Goal: Contribute content: Contribute content

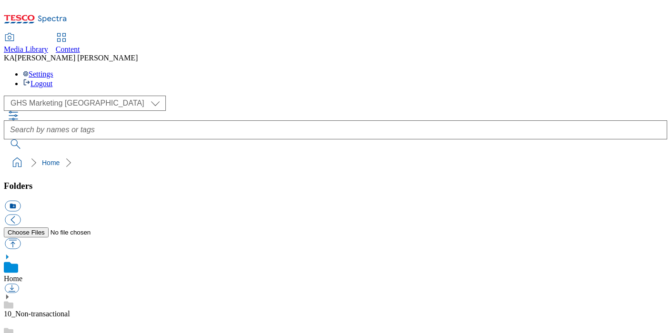
scroll to position [131, 0]
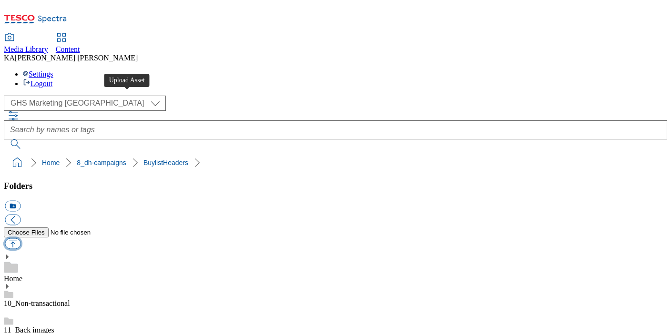
click at [20, 239] on button "button" at bounding box center [13, 244] width 16 height 11
type input "C:\fakepath\1758882678694-ad542390_McCain_Vibes_LegoBrand_H_1184x333_V1.jpg"
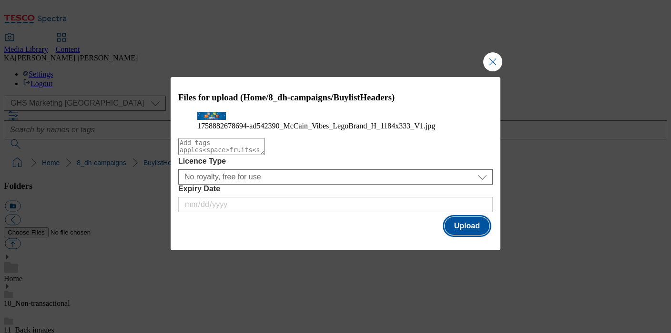
click at [454, 235] on button "Upload" at bounding box center [466, 226] width 45 height 18
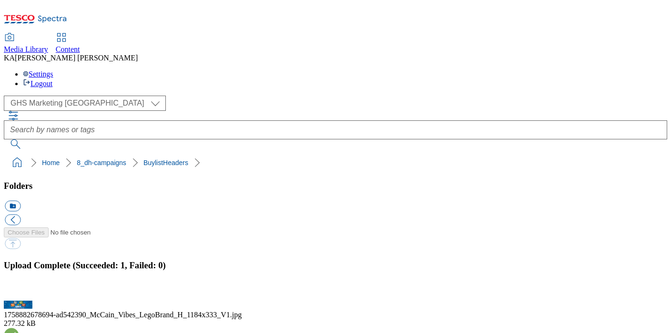
click at [19, 291] on button "button" at bounding box center [12, 295] width 14 height 9
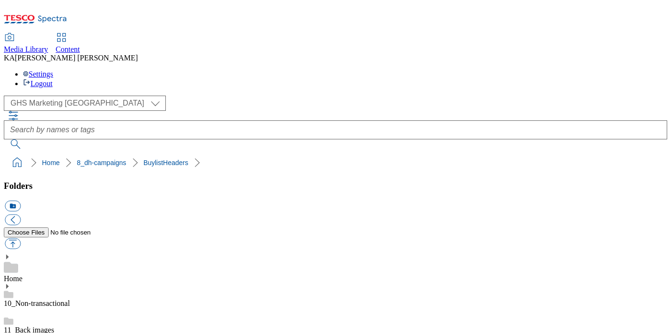
click at [20, 239] on button "button" at bounding box center [13, 244] width 16 height 11
type input "C:\fakepath\1759486918089-ad542356_Cow_And_Gate_LegoBrand_H_1184x333_V1.jpg"
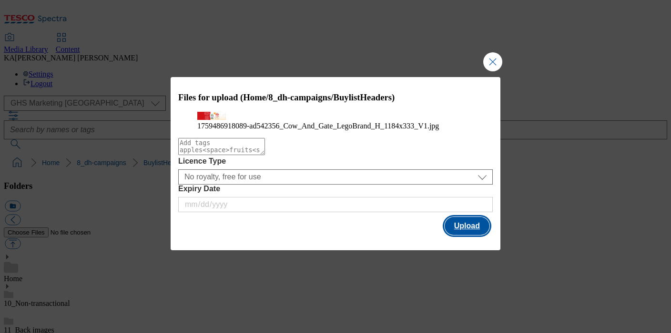
click at [462, 235] on button "Upload" at bounding box center [466, 226] width 45 height 18
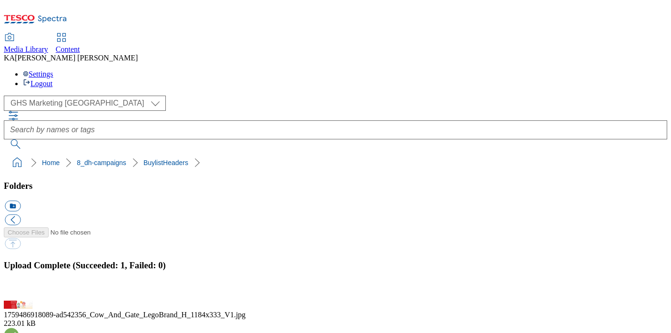
click at [19, 291] on button "button" at bounding box center [12, 295] width 14 height 9
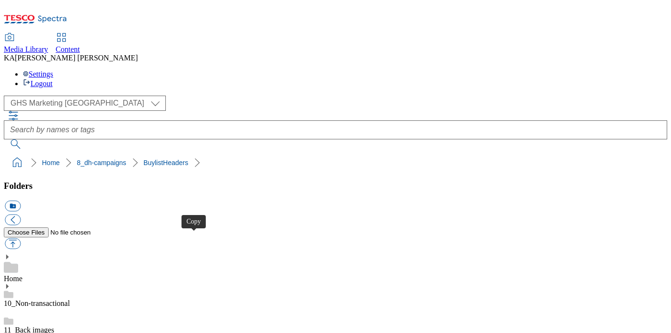
click at [20, 239] on button "button" at bounding box center [13, 244] width 16 height 11
type input "C:\fakepath\1759747749159-ad542318_Superstars_LegoBrand_H_1184x333_V3.jpg"
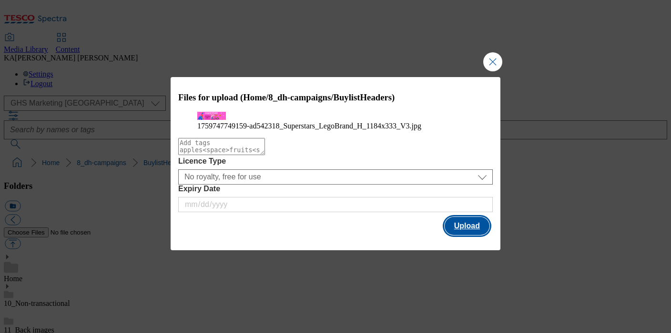
click at [470, 235] on button "Upload" at bounding box center [466, 226] width 45 height 18
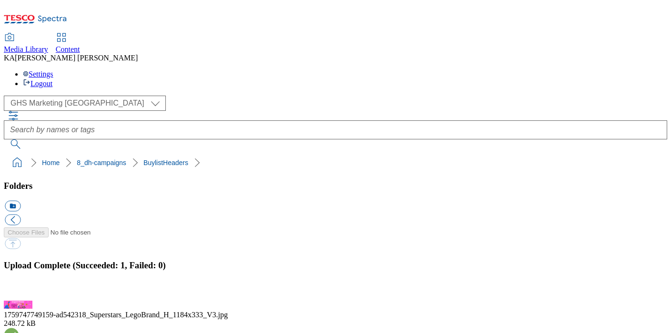
click at [19, 291] on button "button" at bounding box center [12, 295] width 14 height 9
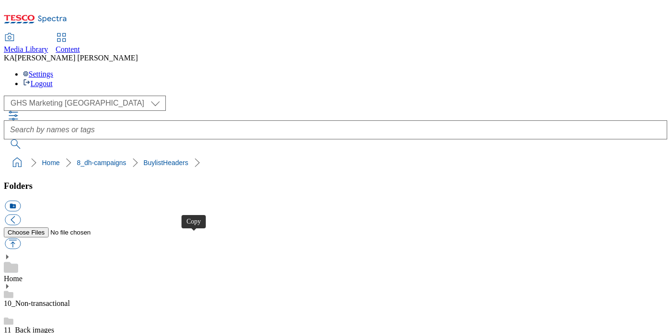
click at [20, 239] on button "button" at bounding box center [13, 244] width 16 height 11
type input "C:\fakepath\1759732106139-ad542220_MDLZ_Cadbury_LegoBrand_H_1184x333_V1.jpg"
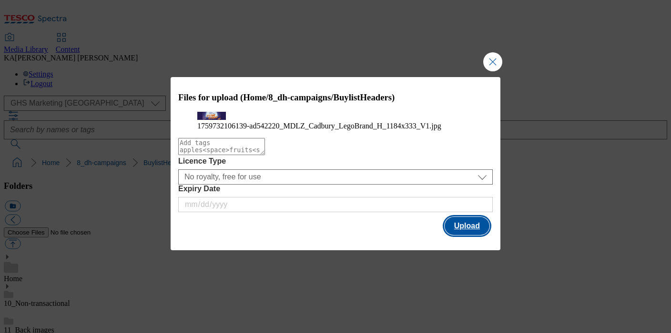
click at [457, 235] on button "Upload" at bounding box center [466, 226] width 45 height 18
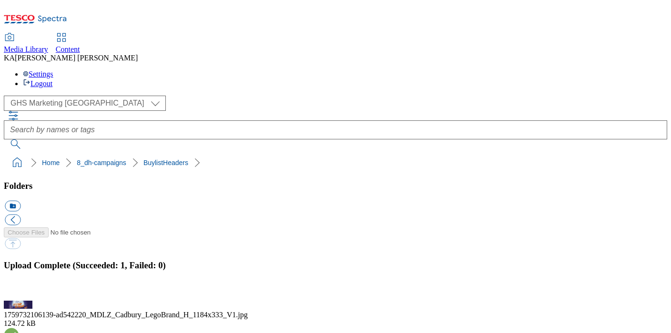
click at [19, 291] on button "button" at bounding box center [12, 295] width 14 height 9
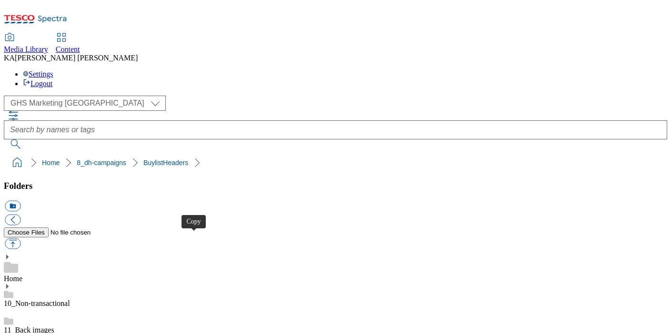
click at [20, 239] on button "button" at bounding box center [13, 244] width 16 height 11
type input "C:\fakepath\1758631870989-ad542217_Gastro_LegoBrand_H_1184x333_V1.jpg"
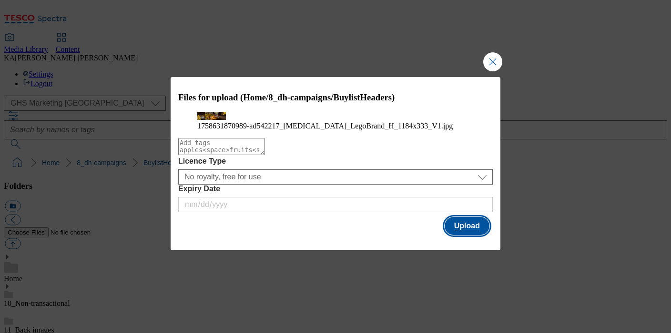
click at [455, 235] on button "Upload" at bounding box center [466, 226] width 45 height 18
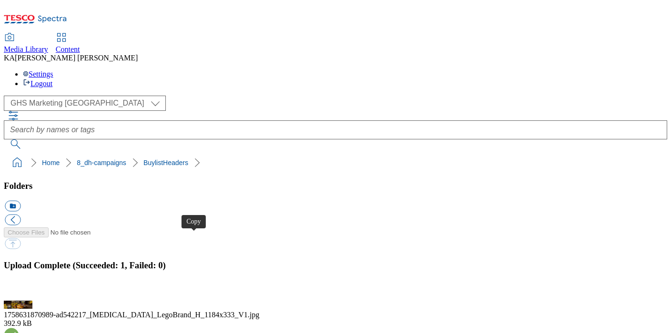
click at [19, 291] on button "button" at bounding box center [12, 295] width 14 height 9
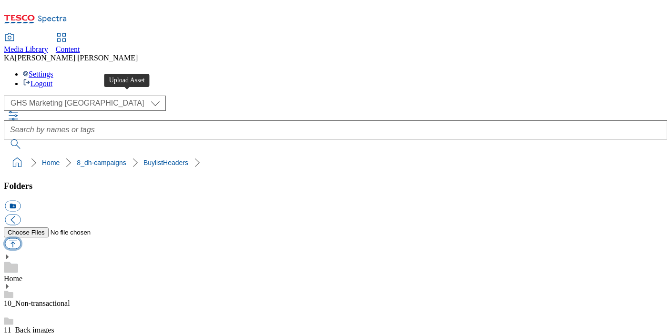
click at [20, 239] on button "button" at bounding box center [13, 244] width 16 height 11
type input "C:\fakepath\1759486371559-ad542145_Campari_LegoBrand_H_1184X333_V2.jpg"
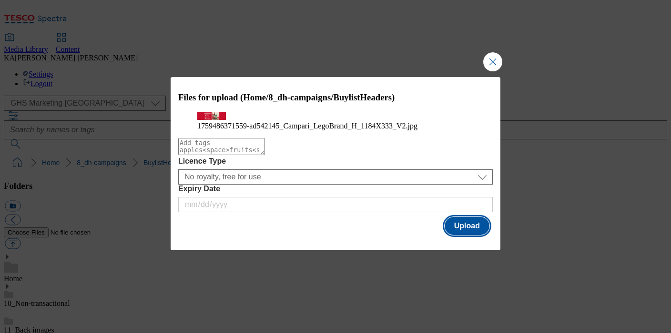
click at [462, 235] on button "Upload" at bounding box center [466, 226] width 45 height 18
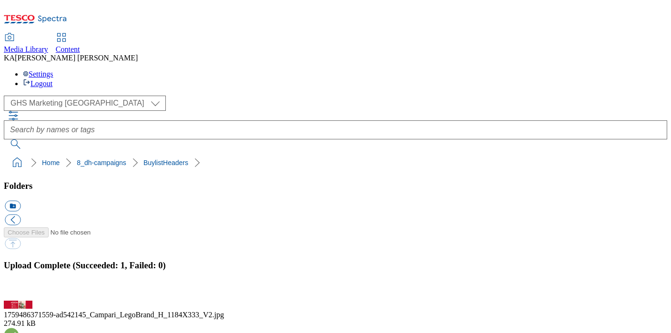
click at [19, 291] on button "button" at bounding box center [12, 295] width 14 height 9
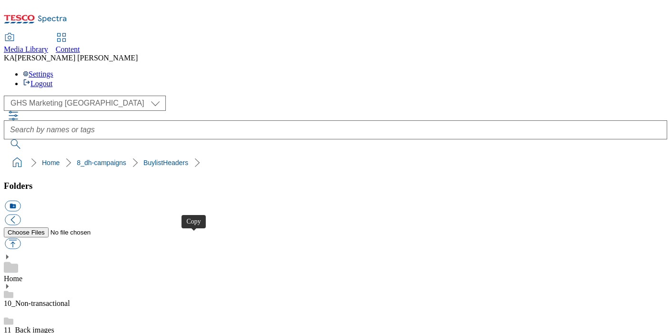
click at [20, 239] on button "button" at bounding box center [13, 244] width 16 height 11
type input "C:\fakepath\1758878230758-ad542024_Jura_Legobrand_H_1184x333_V2.jpg"
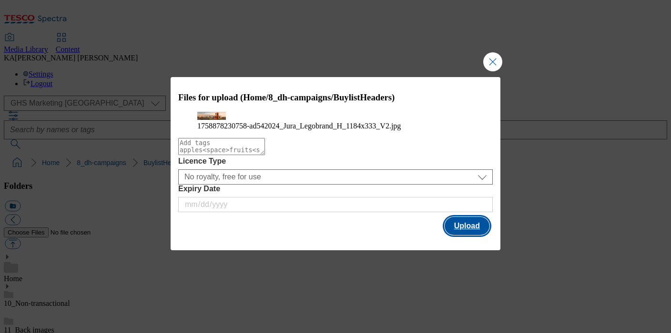
click at [454, 235] on button "Upload" at bounding box center [466, 226] width 45 height 18
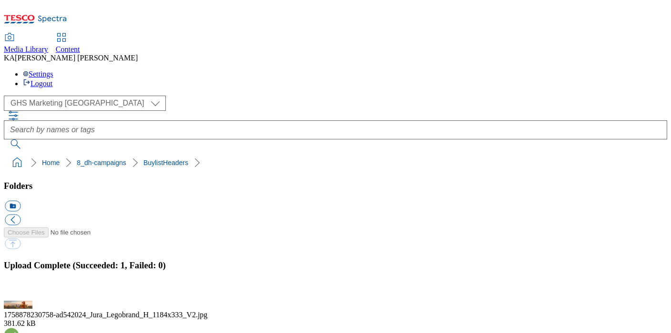
click at [19, 291] on button "button" at bounding box center [12, 295] width 14 height 9
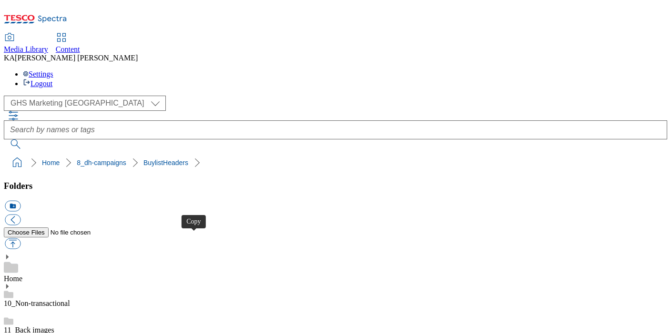
click at [20, 239] on button "button" at bounding box center [13, 244] width 16 height 11
type input "C:\fakepath\1757937894303-ad541975_Gastro_LegoBrand_H_1184x333_V1.jpg"
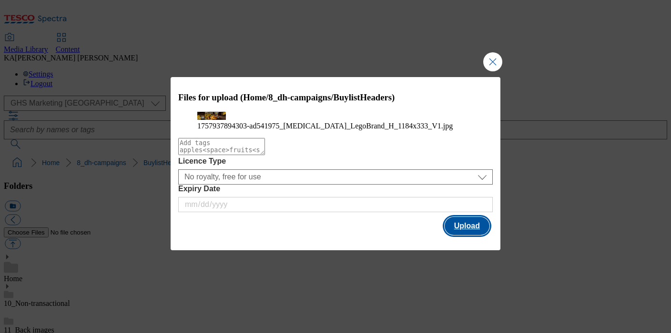
click at [462, 235] on button "Upload" at bounding box center [466, 226] width 45 height 18
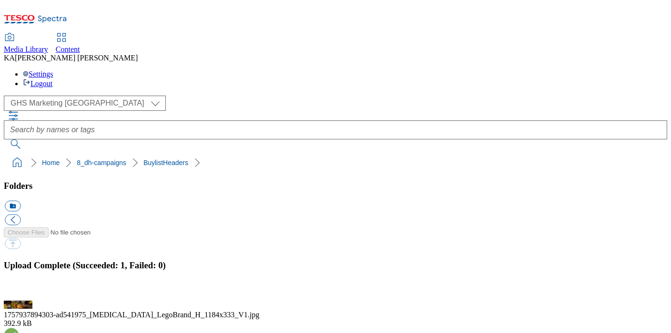
click at [19, 291] on button "button" at bounding box center [12, 295] width 14 height 9
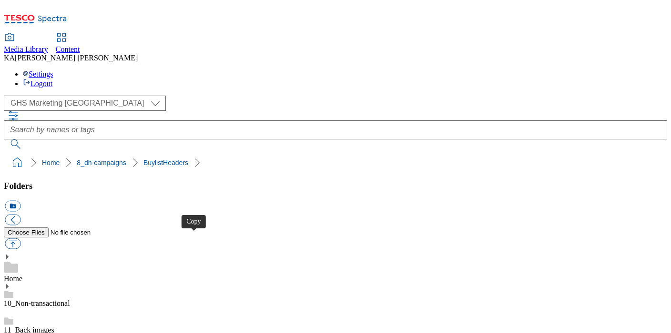
click at [20, 239] on button "button" at bounding box center [13, 244] width 16 height 11
type input "C:\fakepath\1759137951336-ad541712_Modelo_LegoBrand_H_1184x333_V3.jpg"
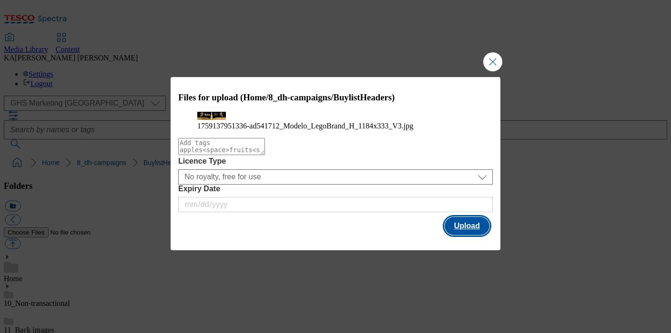
click at [468, 235] on button "Upload" at bounding box center [466, 226] width 45 height 18
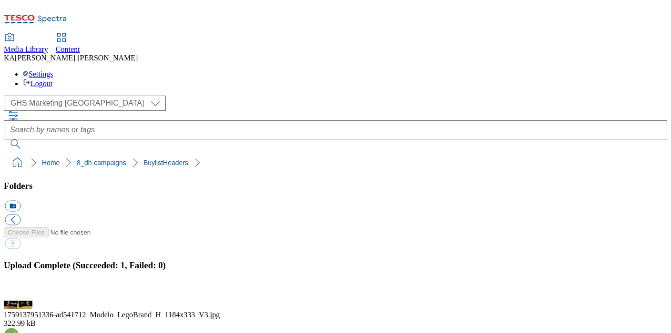
click at [19, 291] on button "button" at bounding box center [12, 295] width 14 height 9
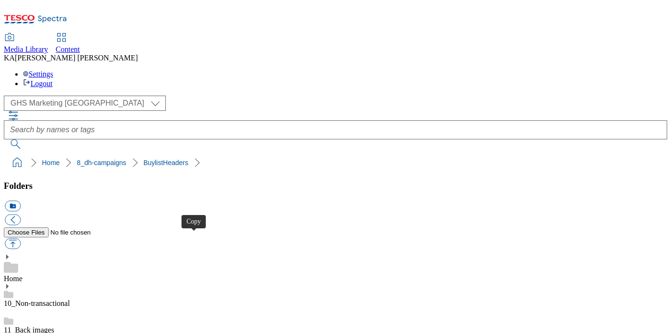
click at [20, 239] on button "button" at bounding box center [13, 244] width 16 height 11
type input "C:\fakepath\1759137951336-ad541712_Modelo_LegoBrand_2560x320_V3.jpg"
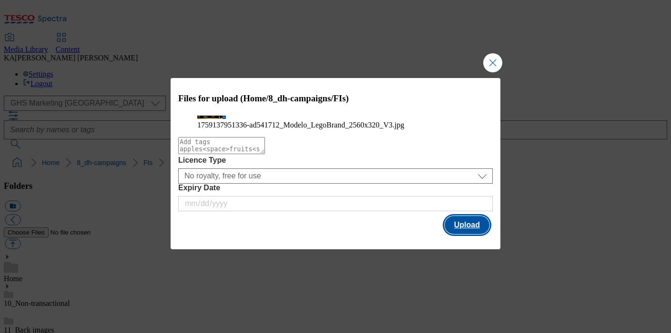
click at [467, 234] on button "Upload" at bounding box center [466, 225] width 45 height 18
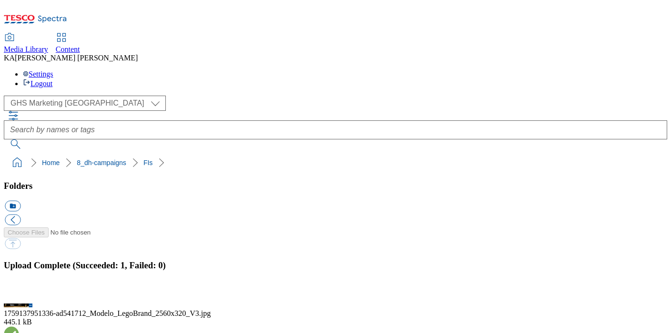
click at [19, 291] on button "button" at bounding box center [12, 295] width 14 height 9
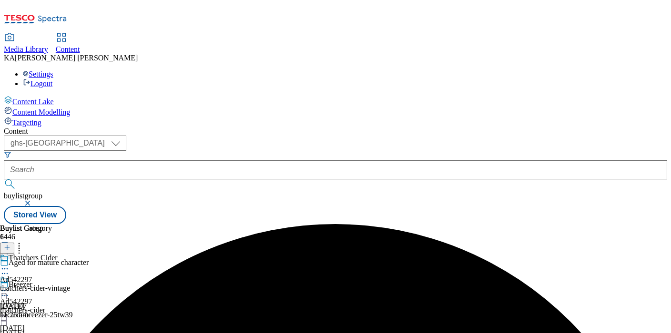
select select "ghs-[GEOGRAPHIC_DATA]"
click at [221, 161] on input "text" at bounding box center [335, 170] width 663 height 19
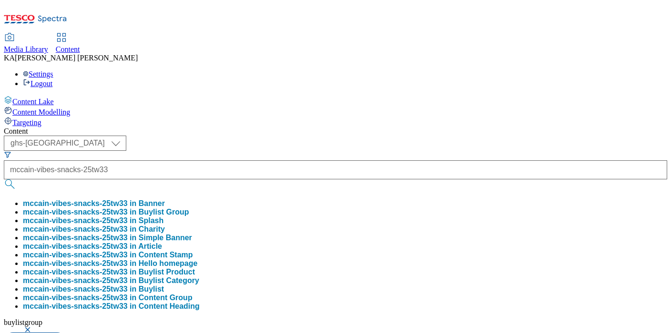
scroll to position [0, 18]
type input "mccain-vibes-snacks-25tw33"
click at [189, 208] on button "mccain-vibes-snacks-25tw33 in Buylist Group" at bounding box center [106, 212] width 166 height 9
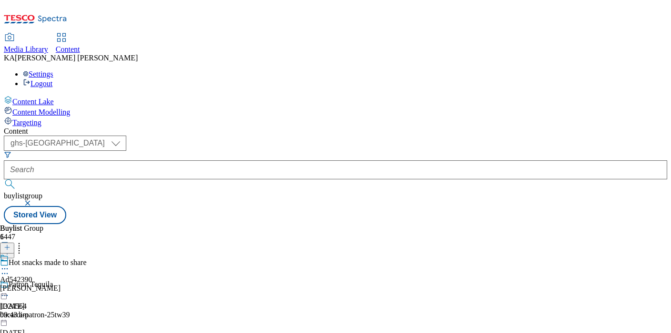
click at [10, 264] on icon at bounding box center [5, 269] width 10 height 10
click at [40, 286] on span "Edit" at bounding box center [35, 289] width 11 height 7
select select "tactical"
select select "supplier funded short term 1-3 weeks"
select select "dunnhumby"
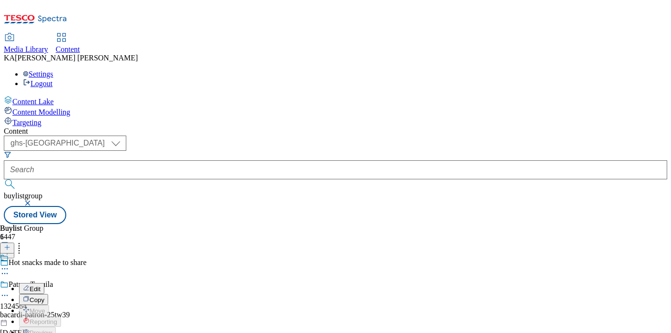
select select "Banner"
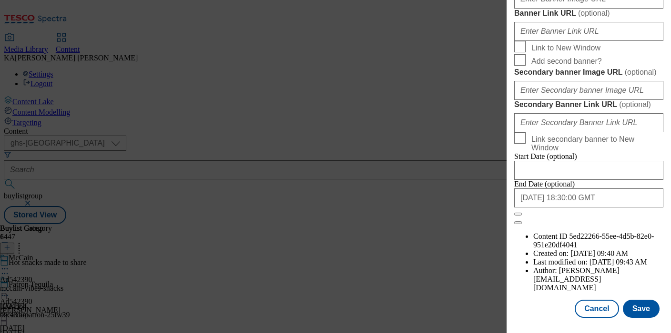
scroll to position [956, 0]
paste input "https://digitalcontent.api.tesco.com/v2/media/ghs-mktg/6b354d79-07b3-4c31-93ef-…"
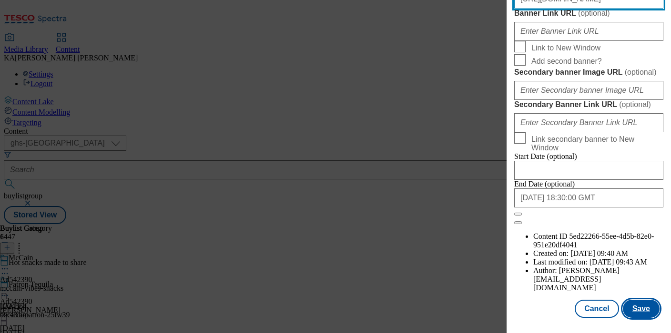
type input "https://digitalcontent.api.tesco.com/v2/media/ghs-mktg/6b354d79-07b3-4c31-93ef-…"
click at [637, 304] on button "Save" at bounding box center [641, 309] width 37 height 18
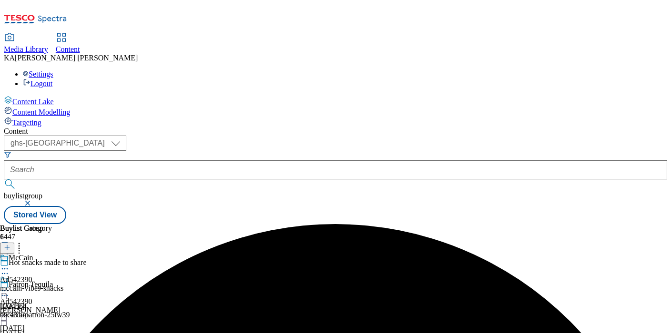
click at [6, 291] on circle at bounding box center [4, 291] width 1 height 1
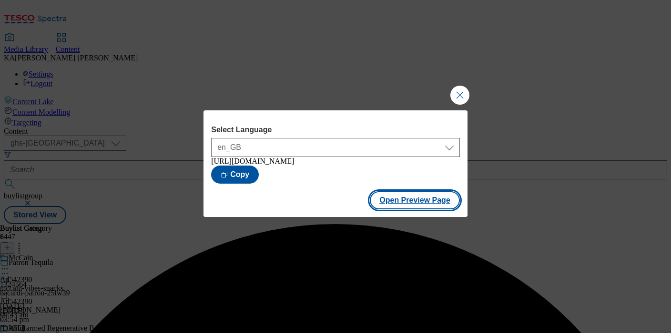
click at [387, 210] on button "Open Preview Page" at bounding box center [415, 201] width 90 height 18
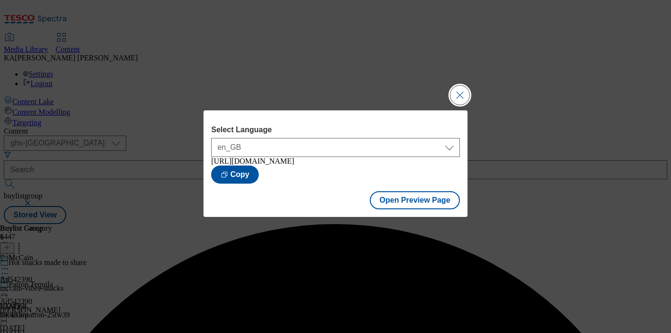
click at [458, 91] on button "Close Modal" at bounding box center [459, 95] width 19 height 19
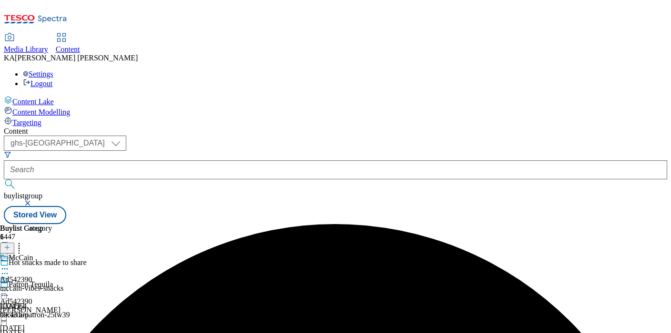
click at [10, 286] on icon at bounding box center [5, 291] width 10 height 10
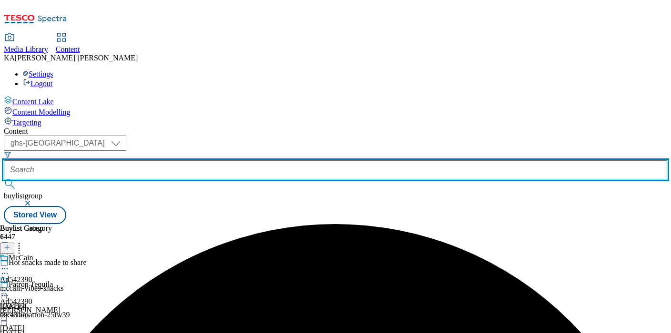
click at [216, 161] on input "text" at bounding box center [335, 170] width 663 height 19
paste input "danone-cow-and-gate-25tw33"
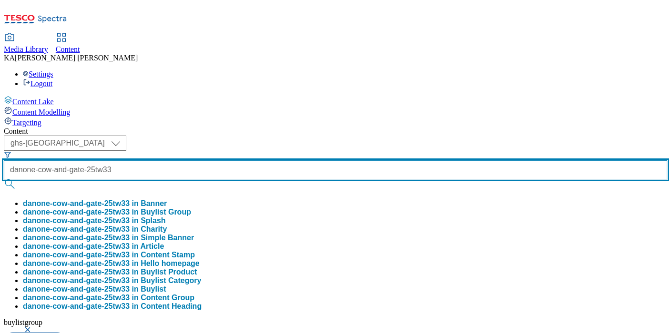
scroll to position [0, 22]
type input "danone-cow-and-gate-25tw33"
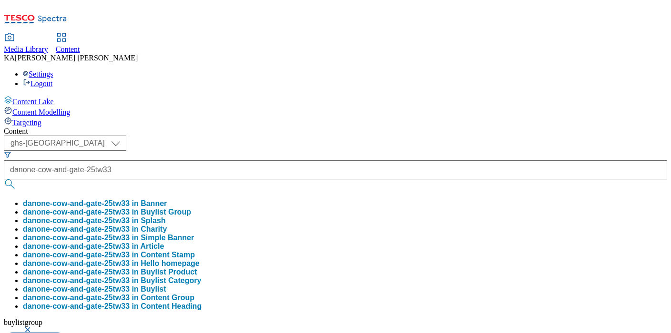
click at [191, 208] on button "danone-cow-and-gate-25tw33 in Buylist Group" at bounding box center [107, 212] width 168 height 9
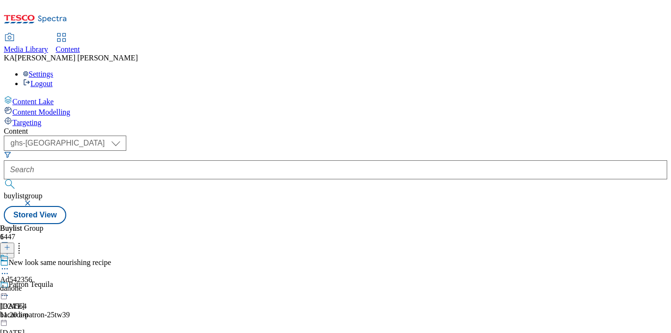
click at [10, 264] on icon at bounding box center [5, 269] width 10 height 10
click at [40, 286] on span "Edit" at bounding box center [35, 289] width 11 height 7
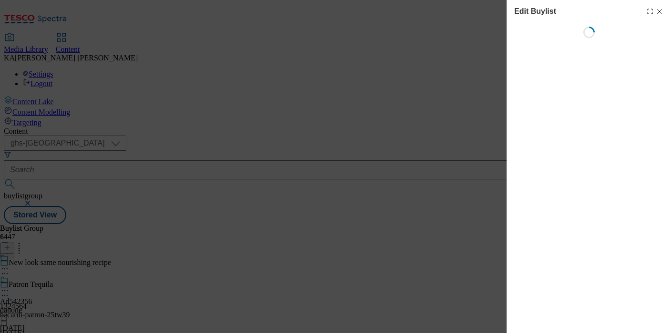
select select "tactical"
select select "supplier funded short term 1-3 weeks"
select select "dunnhumby"
select select "Banner"
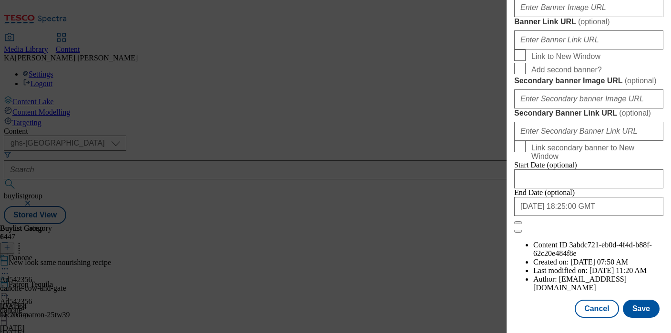
scroll to position [919, 0]
click at [535, 17] on div "Modal" at bounding box center [588, 5] width 149 height 23
click at [531, 17] on input "Banner Image URL ( optional )" at bounding box center [588, 7] width 149 height 19
paste input "https://digitalcontent.api.tesco.com/v2/media/ghs-mktg/2a807d0d-da4e-45e1-8190-…"
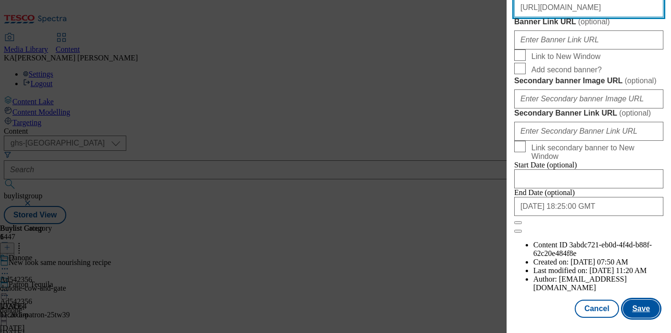
type input "https://digitalcontent.api.tesco.com/v2/media/ghs-mktg/2a807d0d-da4e-45e1-8190-…"
click at [642, 302] on button "Save" at bounding box center [641, 309] width 37 height 18
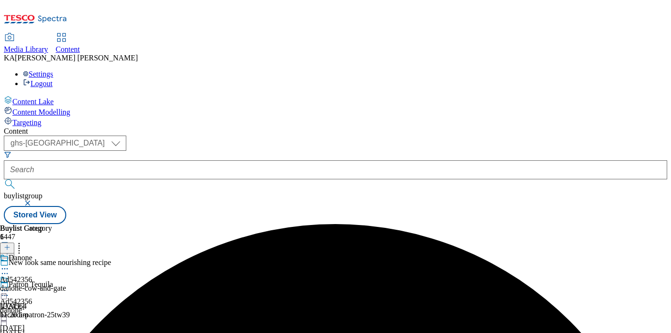
click at [10, 286] on icon at bounding box center [5, 291] width 10 height 10
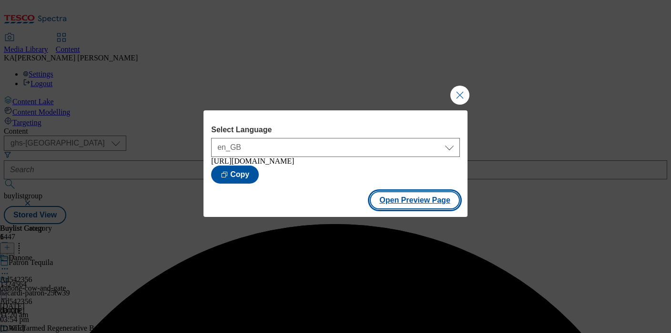
click at [390, 210] on button "Open Preview Page" at bounding box center [415, 201] width 90 height 18
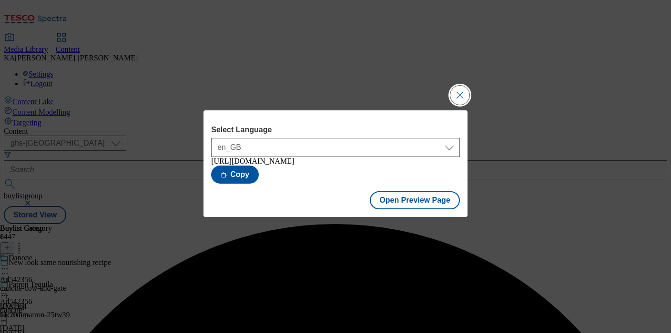
click at [461, 87] on button "Close Modal" at bounding box center [459, 95] width 19 height 19
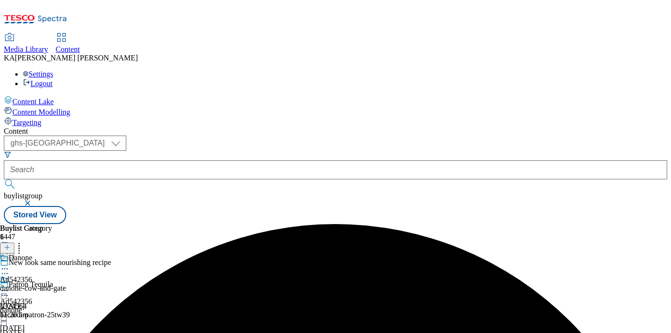
click at [10, 286] on icon at bounding box center [5, 291] width 10 height 10
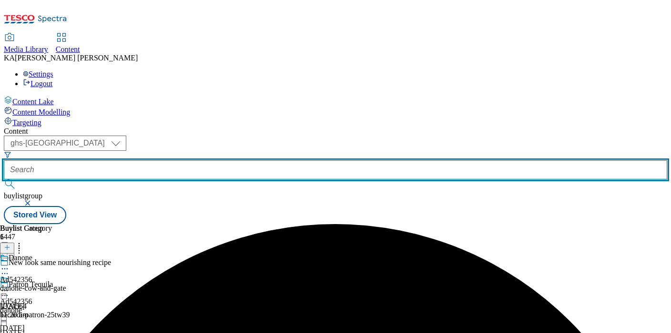
click at [227, 161] on input "text" at bounding box center [335, 170] width 663 height 19
paste input "little-dish-superstars-25tw33"
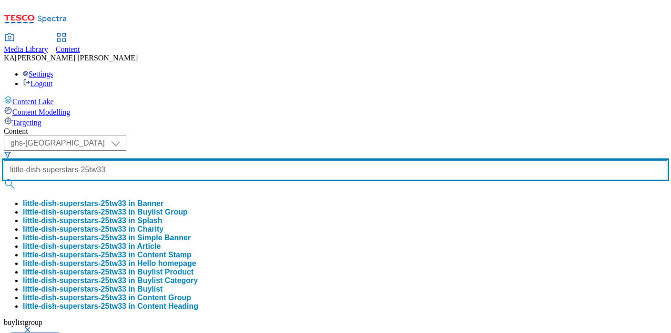
type input "little-dish-superstars-25tw33"
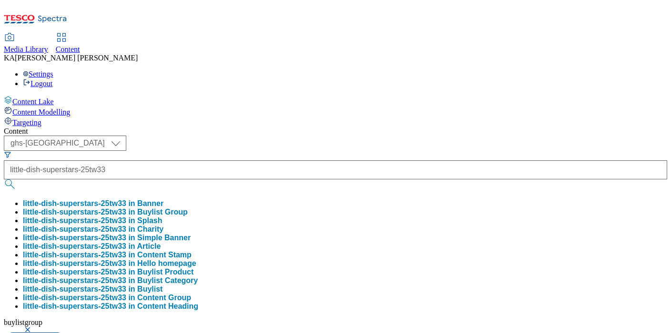
click at [188, 208] on button "little-dish-superstars-25tw33 in Buylist Group" at bounding box center [105, 212] width 165 height 9
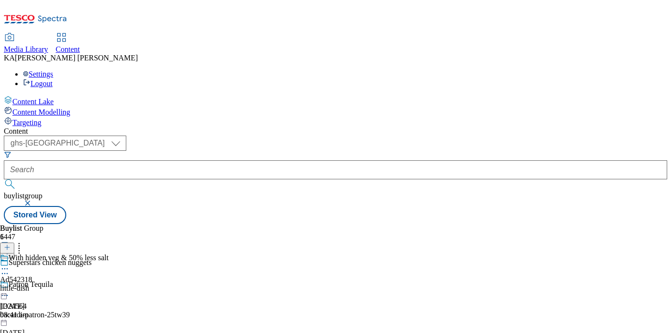
click at [10, 264] on icon at bounding box center [5, 269] width 10 height 10
click at [40, 286] on span "Edit" at bounding box center [35, 289] width 11 height 7
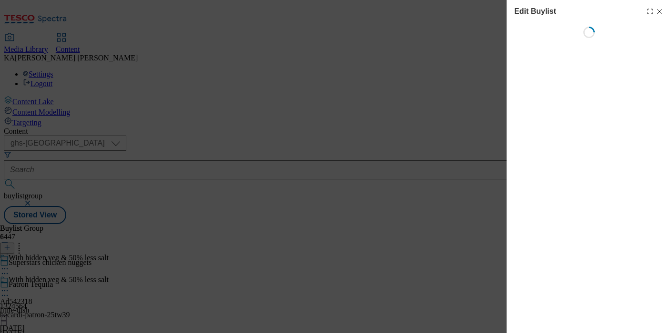
select select "tactical"
select select "supplier funded short term 1-3 weeks"
select select "dunnhumby"
select select "Banner"
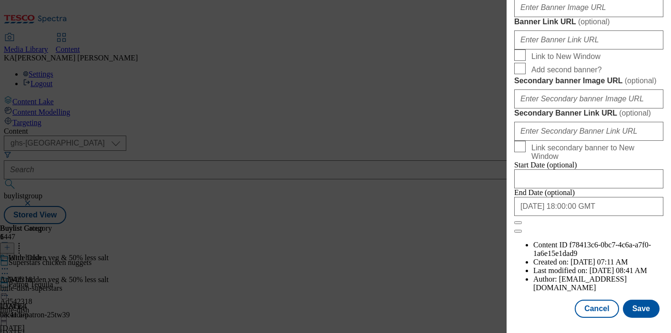
scroll to position [792, 0]
click at [538, 17] on input "Banner Image URL ( optional )" at bounding box center [588, 7] width 149 height 19
paste input "https://digitalcontent.api.tesco.com/v2/media/ghs-mktg/8ed30ec3-53e9-4e63-9534-…"
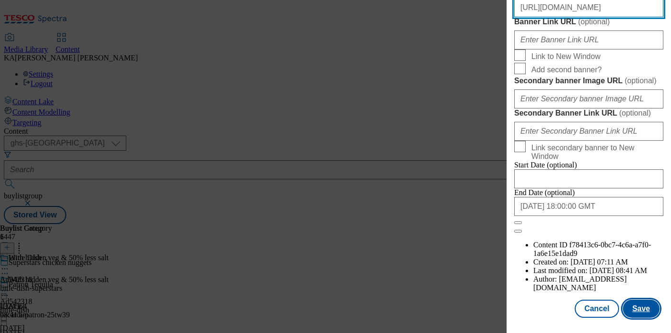
type input "https://digitalcontent.api.tesco.com/v2/media/ghs-mktg/8ed30ec3-53e9-4e63-9534-…"
click at [644, 312] on button "Save" at bounding box center [641, 309] width 37 height 18
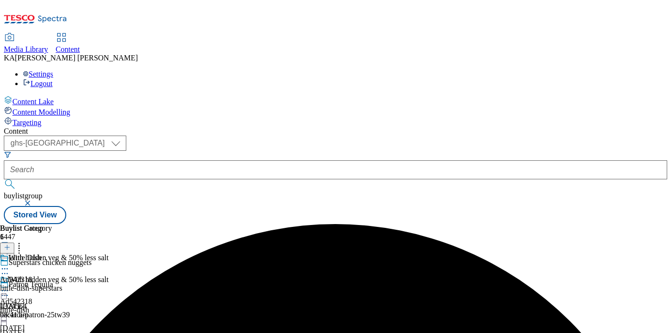
click at [10, 286] on icon at bounding box center [5, 291] width 10 height 10
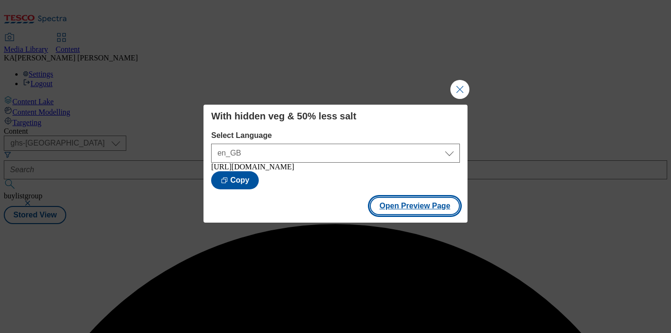
click at [392, 215] on button "Open Preview Page" at bounding box center [415, 206] width 90 height 18
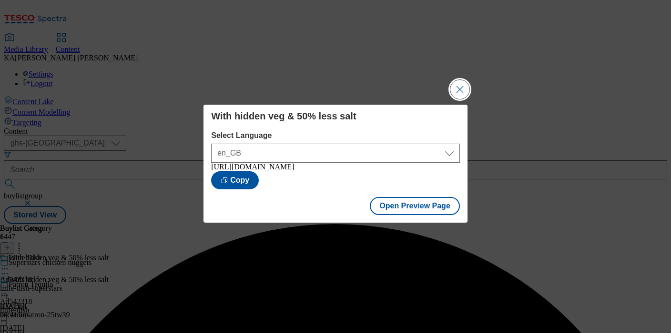
click at [461, 84] on button "Close Modal" at bounding box center [459, 89] width 19 height 19
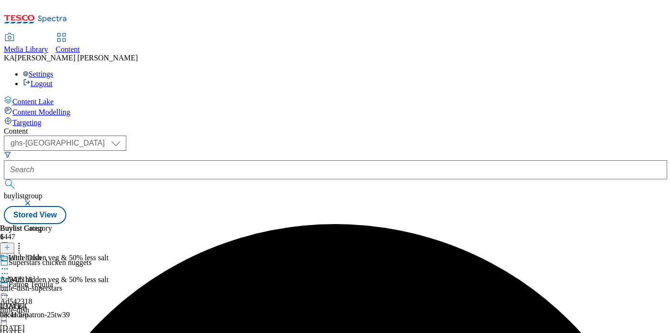
click at [10, 286] on icon at bounding box center [5, 291] width 10 height 10
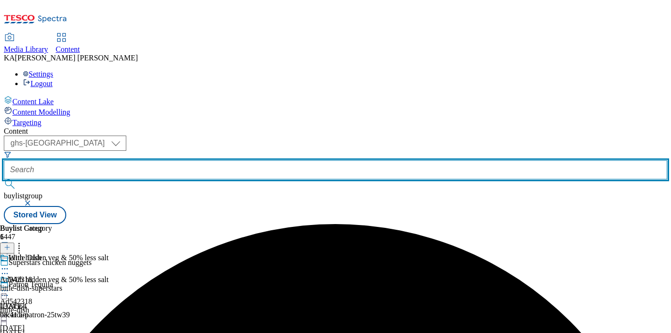
click at [212, 161] on input "text" at bounding box center [335, 170] width 663 height 19
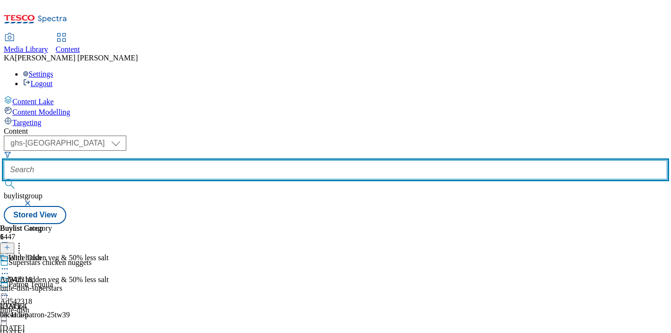
paste input "mondelez-cadbury-25tw33"
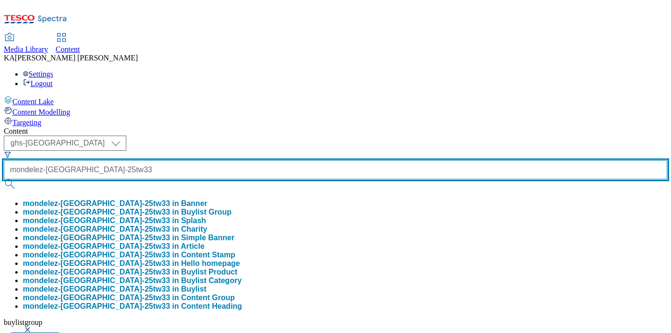
type input "mondelez-cadbury-25tw33"
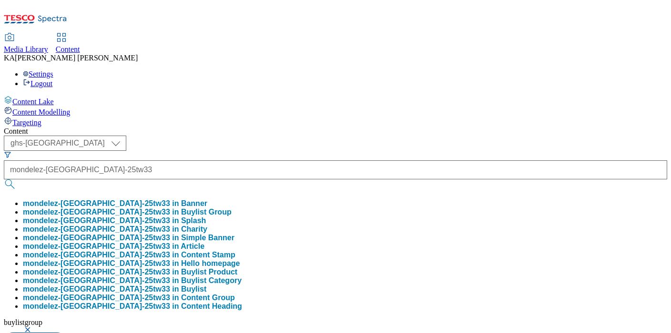
scroll to position [0, 0]
click at [218, 208] on button "mondelez-cadbury-25tw33 in Buylist Group" at bounding box center [127, 212] width 209 height 9
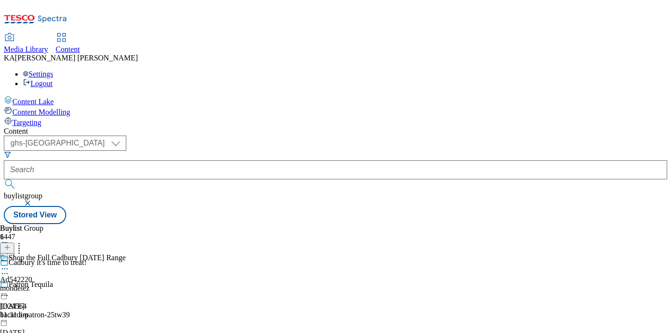
click at [10, 264] on icon at bounding box center [5, 269] width 10 height 10
click at [40, 286] on span "Edit" at bounding box center [35, 289] width 11 height 7
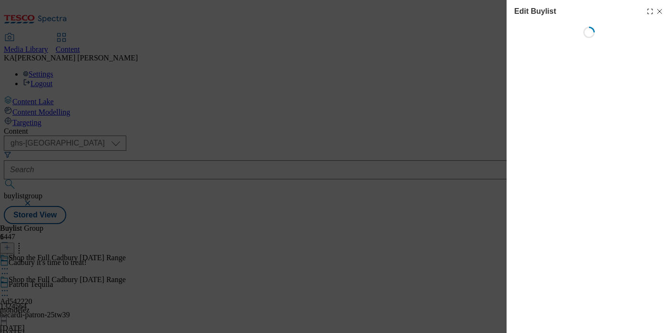
select select "tactical"
select select "supplier funded short term 1-3 weeks"
select select "dunnhumby"
select select "Banner"
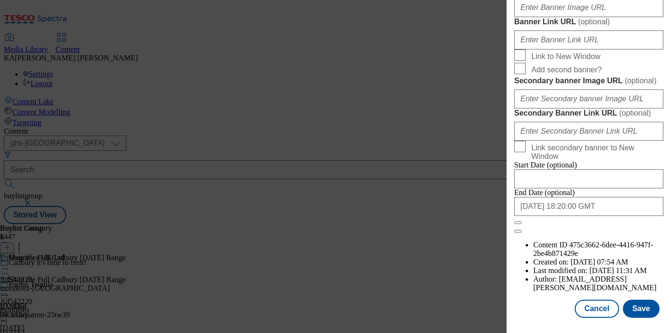
scroll to position [938, 0]
click at [531, 17] on input "Banner Image URL ( optional )" at bounding box center [588, 7] width 149 height 19
paste input "https://digitalcontent.api.tesco.com/v2/media/ghs-mktg/007ad420-6e10-454b-be14-…"
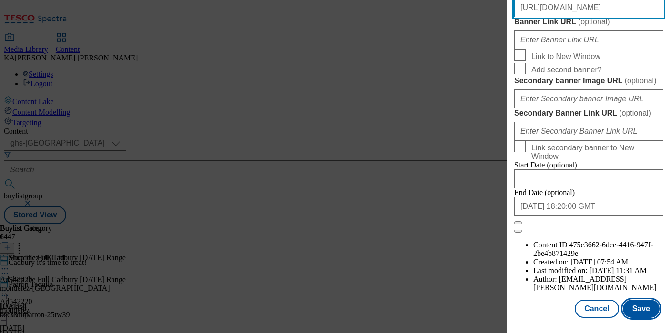
type input "https://digitalcontent.api.tesco.com/v2/media/ghs-mktg/007ad420-6e10-454b-be14-…"
click at [641, 306] on button "Save" at bounding box center [641, 309] width 37 height 18
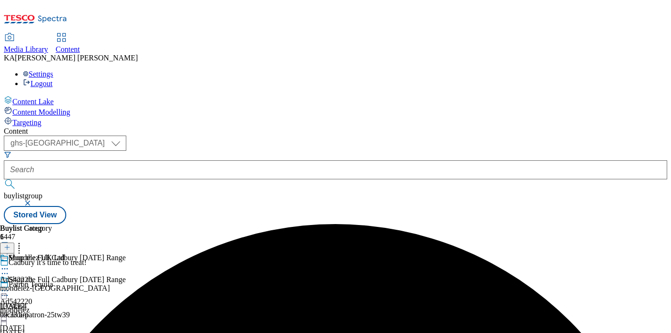
click at [10, 286] on icon at bounding box center [5, 291] width 10 height 10
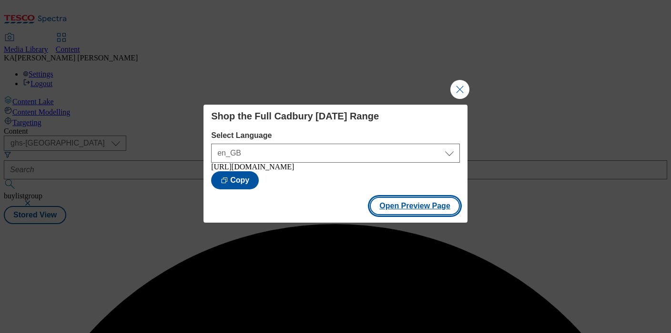
click at [383, 215] on button "Open Preview Page" at bounding box center [415, 206] width 90 height 18
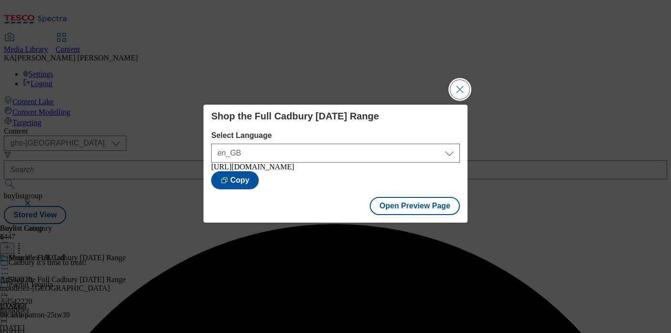
click at [458, 87] on button "Close Modal" at bounding box center [459, 89] width 19 height 19
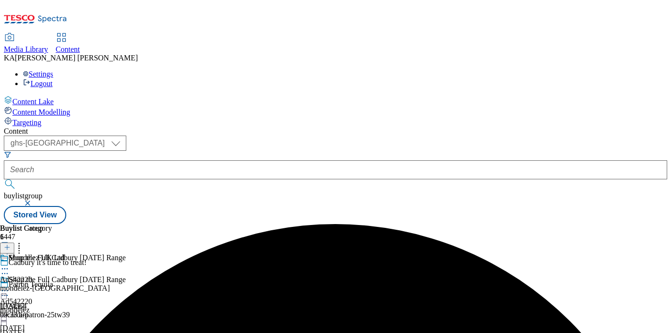
click at [10, 286] on icon at bounding box center [5, 291] width 10 height 10
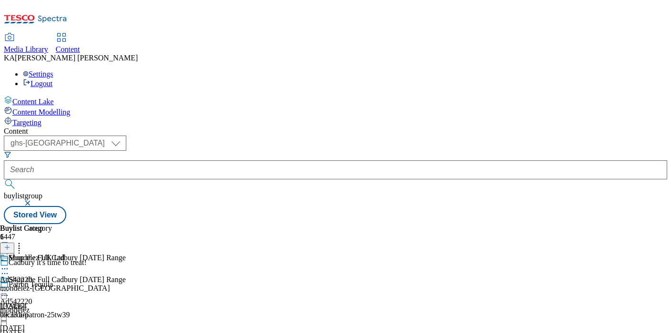
click at [241, 224] on div "Buylist Group 6447 Cadbury it's time to treat! Patron Tequila 1324564 bacardi-p…" at bounding box center [335, 224] width 663 height 0
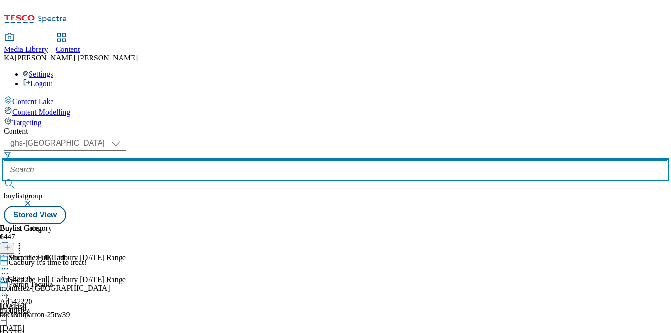
click at [226, 161] on input "text" at bounding box center [335, 170] width 663 height 19
paste input "mc-cain-gastro-25tw33"
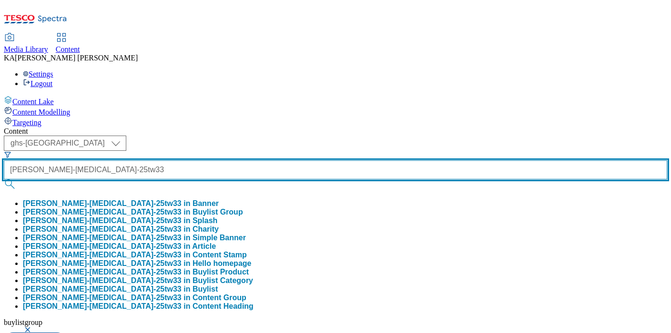
scroll to position [0, 1]
type input "mc-cain-gastro-25tw33"
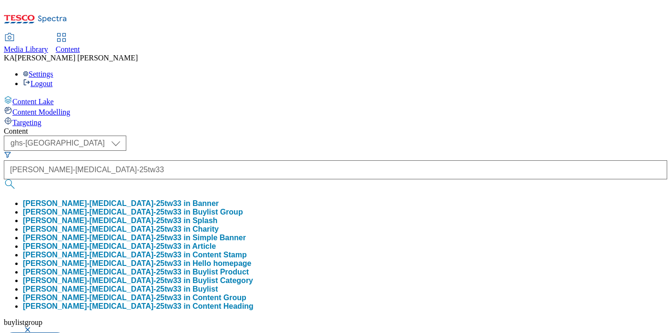
scroll to position [0, 0]
click at [220, 208] on button "mc-cain-gastro-25tw33 in Buylist Group" at bounding box center [133, 212] width 220 height 9
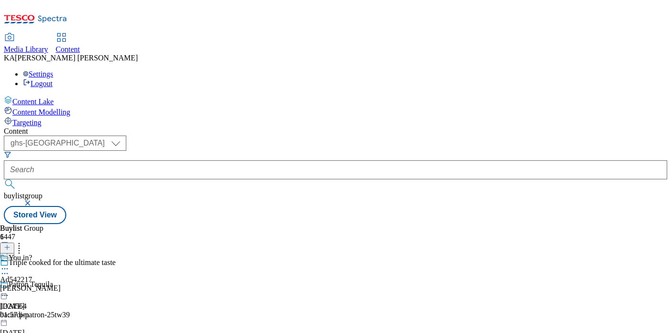
click at [10, 264] on icon at bounding box center [5, 269] width 10 height 10
click at [40, 286] on span "Edit" at bounding box center [35, 289] width 11 height 7
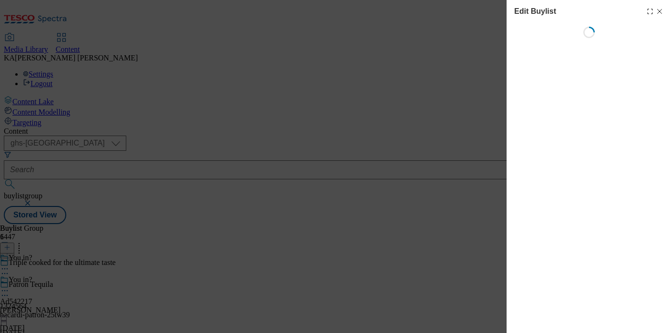
select select "tactical"
select select "supplier funded short term 1-3 weeks"
select select "dunnhumby"
select select "Banner"
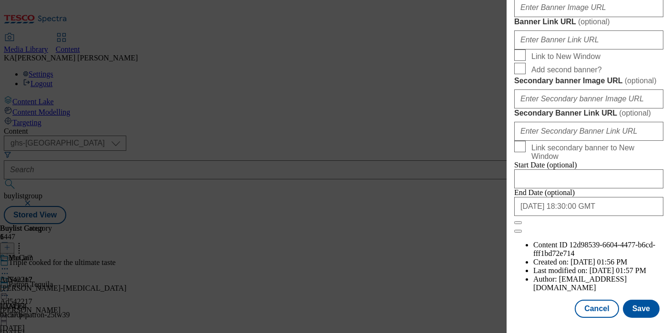
scroll to position [809, 0]
click at [539, 17] on input "Banner Image URL ( optional )" at bounding box center [588, 7] width 149 height 19
paste input "https://digitalcontent.api.tesco.com/v2/media/ghs-mktg/5d1ec872-d1c4-436e-a18a-…"
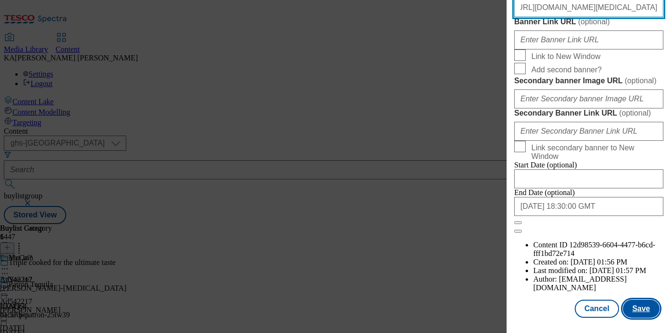
type input "https://digitalcontent.api.tesco.com/v2/media/ghs-mktg/5d1ec872-d1c4-436e-a18a-…"
click at [640, 315] on button "Save" at bounding box center [641, 309] width 37 height 18
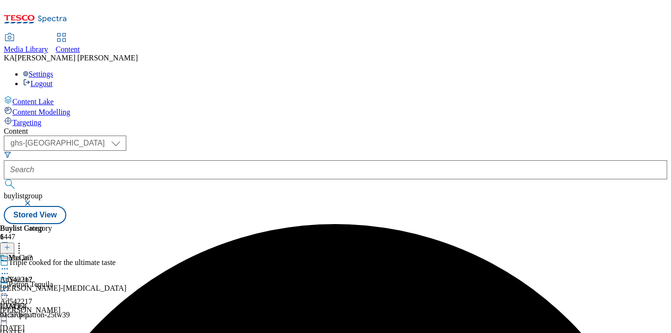
click at [10, 286] on icon at bounding box center [5, 291] width 10 height 10
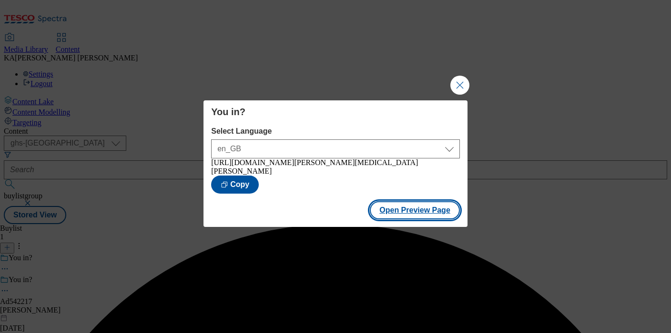
click at [395, 214] on button "Open Preview Page" at bounding box center [415, 211] width 90 height 18
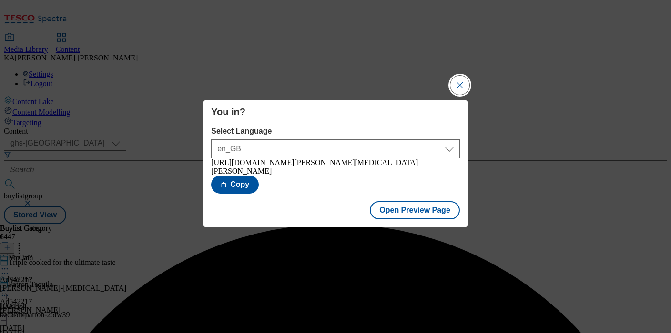
click at [460, 79] on button "Close Modal" at bounding box center [459, 85] width 19 height 19
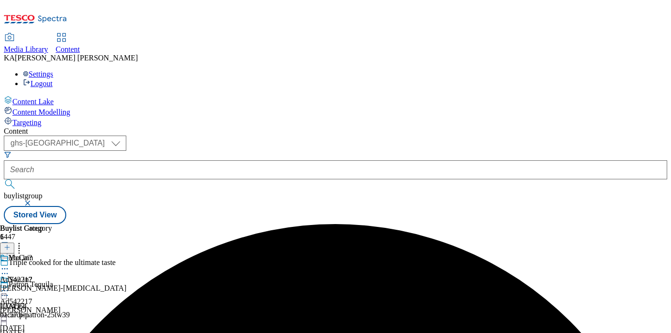
click at [6, 291] on circle at bounding box center [4, 291] width 1 height 1
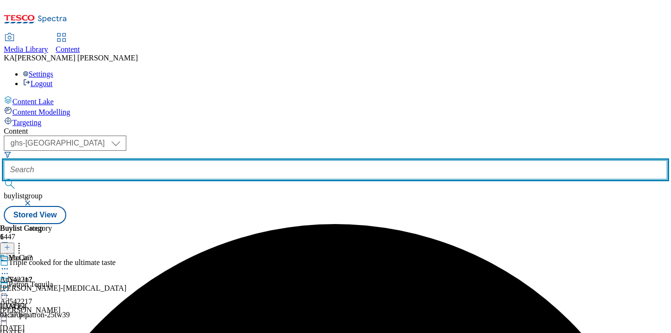
click at [213, 161] on input "text" at bounding box center [335, 170] width 663 height 19
paste input "bacardi-negroni-25tw3"
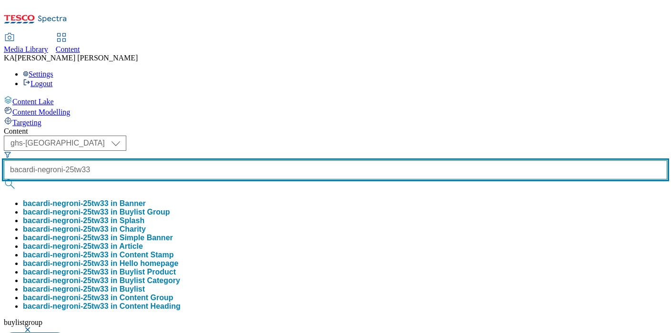
scroll to position [0, 3]
type input "bacardi-negroni-25tw33"
click at [4, 180] on button "submit" at bounding box center [10, 185] width 13 height 10
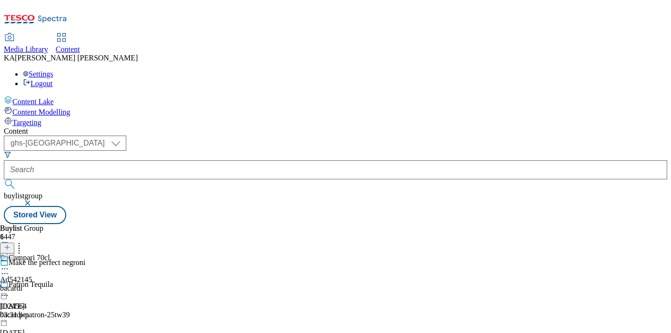
click at [3, 269] on circle at bounding box center [2, 269] width 1 height 1
click at [40, 286] on span "Edit" at bounding box center [35, 289] width 11 height 7
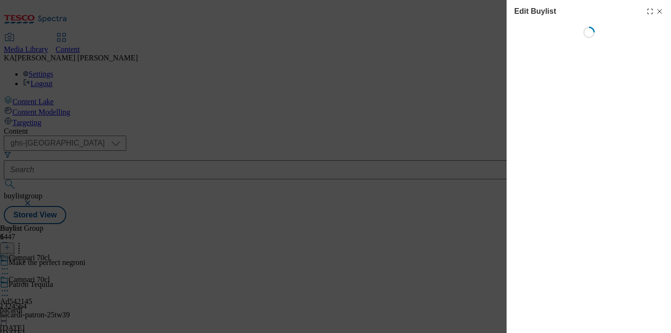
select select "tactical"
select select "supplier funded short term 1-3 weeks"
select select "dunnhumby"
select select "Banner"
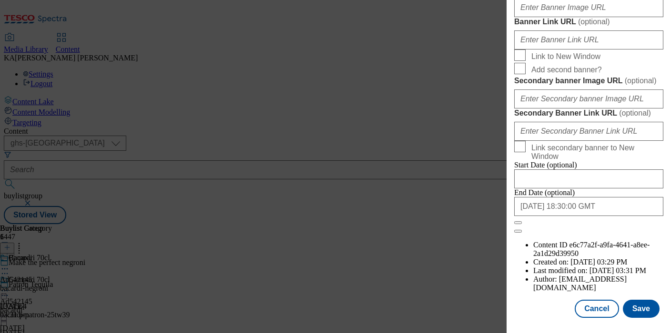
scroll to position [835, 0]
click at [557, 17] on input "Banner Image URL ( optional )" at bounding box center [588, 7] width 149 height 19
paste input "https://digitalcontent.api.tesco.com/v2/media/ghs-mktg/5fc1364f-b9b0-4b05-aaf9-…"
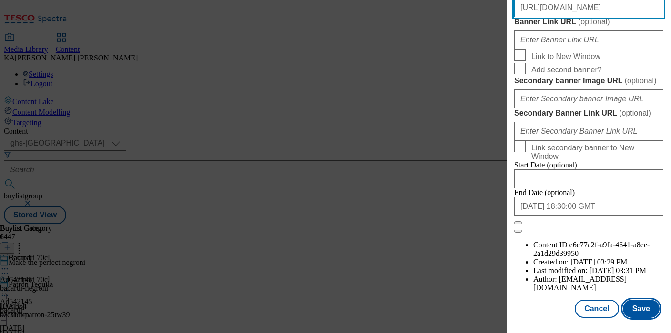
type input "https://digitalcontent.api.tesco.com/v2/media/ghs-mktg/5fc1364f-b9b0-4b05-aaf9-…"
click at [641, 306] on button "Save" at bounding box center [641, 309] width 37 height 18
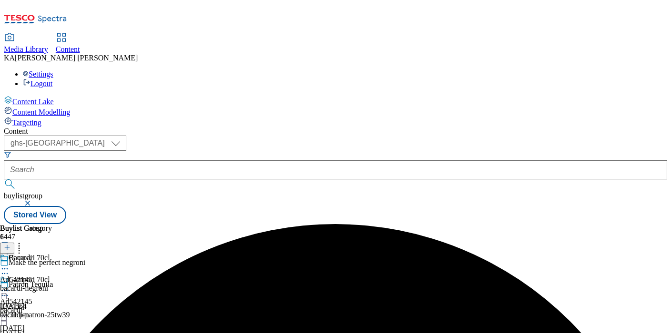
click at [10, 286] on icon at bounding box center [5, 291] width 10 height 10
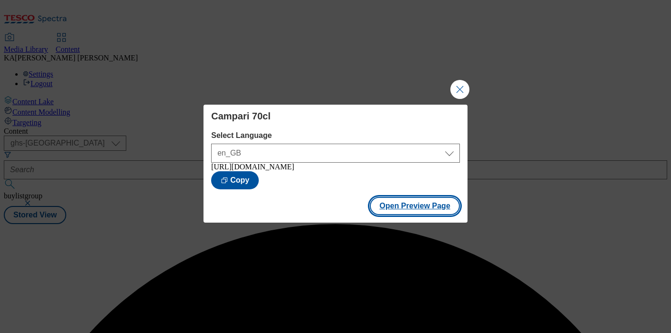
click at [387, 214] on button "Open Preview Page" at bounding box center [415, 206] width 90 height 18
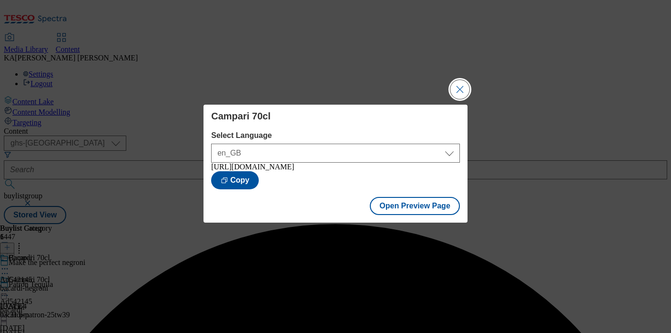
click at [457, 88] on button "Close Modal" at bounding box center [459, 89] width 19 height 19
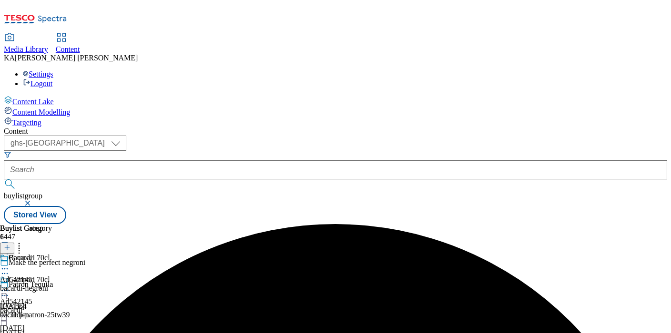
click at [10, 286] on icon at bounding box center [5, 291] width 10 height 10
click at [243, 151] on form at bounding box center [335, 171] width 663 height 41
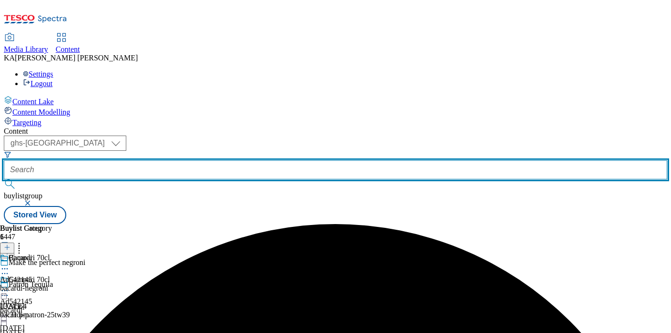
click at [232, 161] on input "text" at bounding box center [335, 170] width 663 height 19
paste input "whyte-mackay-jura-25tw33"
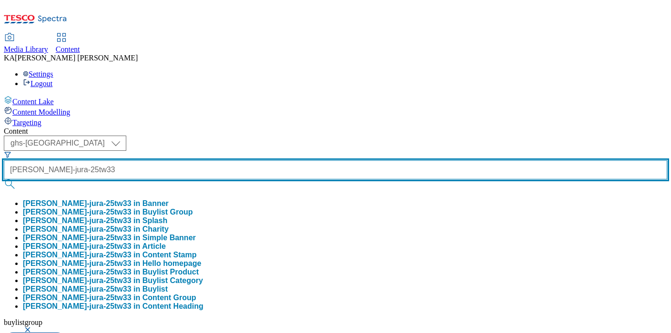
scroll to position [0, 12]
type input "whyte-mackay-jura-25tw33"
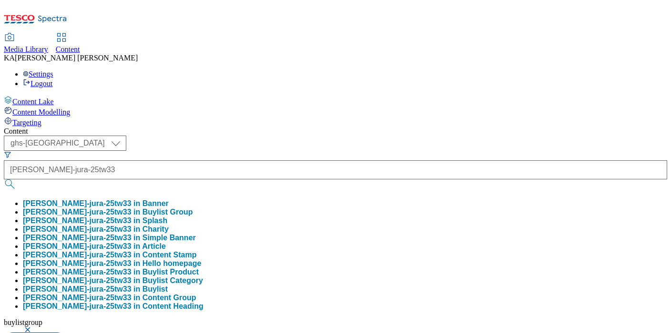
scroll to position [0, 0]
click at [193, 208] on button "whyte-mackay-jura-25tw33 in Buylist Group" at bounding box center [108, 212] width 170 height 9
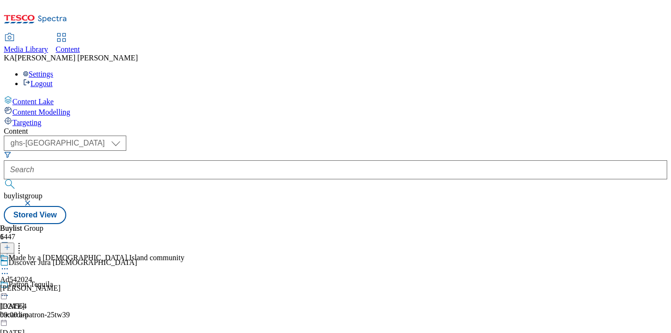
click at [10, 264] on icon at bounding box center [5, 269] width 10 height 10
click at [40, 286] on span "Edit" at bounding box center [35, 289] width 11 height 7
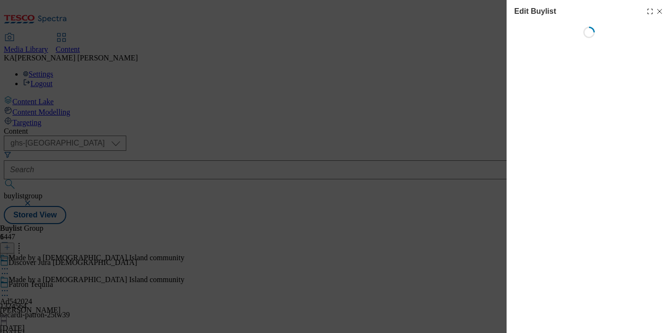
select select "tactical"
select select "supplier funded short term 1-3 weeks"
select select "dunnhumby"
select select "Banner"
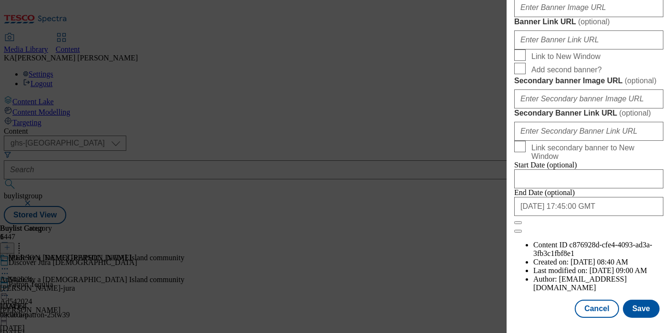
scroll to position [809, 0]
click at [544, 17] on input "Banner Image URL ( optional )" at bounding box center [588, 7] width 149 height 19
paste input "https://digitalcontent.api.tesco.com/v2/media/ghs-mktg/5bff5740-67f8-45c4-893c-…"
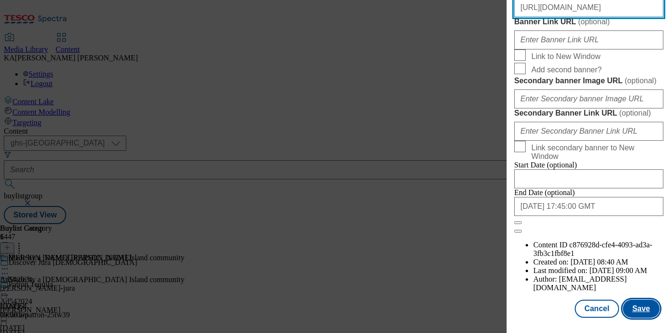
type input "https://digitalcontent.api.tesco.com/v2/media/ghs-mktg/5bff5740-67f8-45c4-893c-…"
click at [643, 311] on button "Save" at bounding box center [641, 309] width 37 height 18
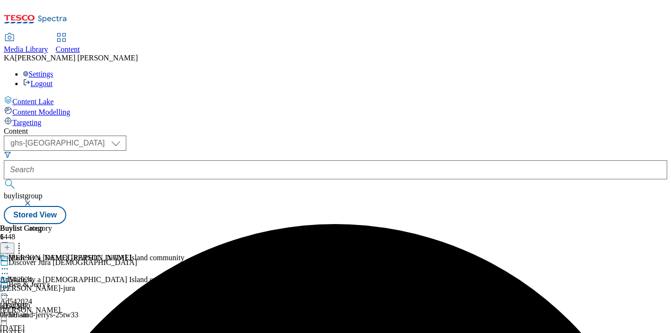
click at [10, 286] on icon at bounding box center [5, 291] width 10 height 10
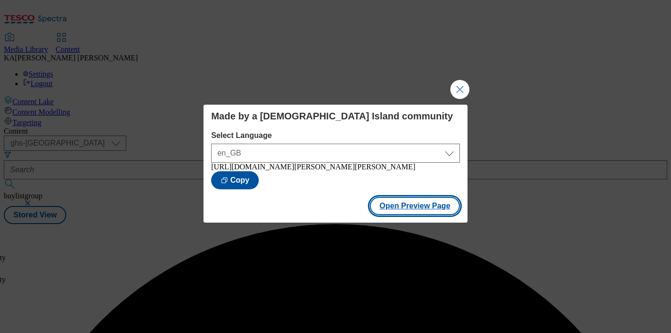
click at [396, 214] on button "Open Preview Page" at bounding box center [415, 206] width 90 height 18
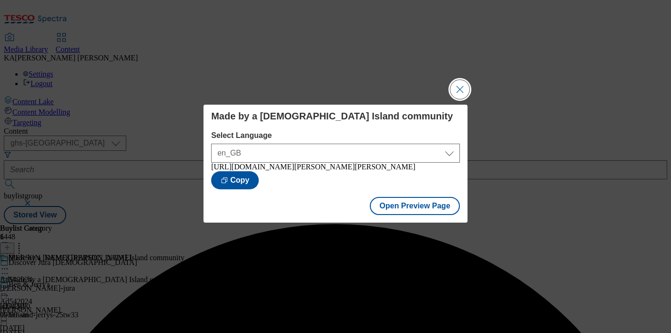
click at [457, 81] on button "Close Modal" at bounding box center [459, 89] width 19 height 19
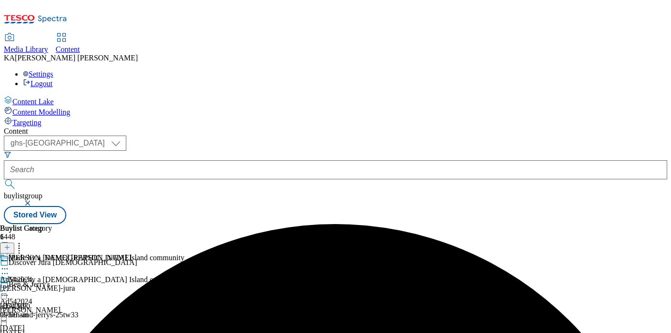
click at [10, 286] on icon at bounding box center [5, 291] width 10 height 10
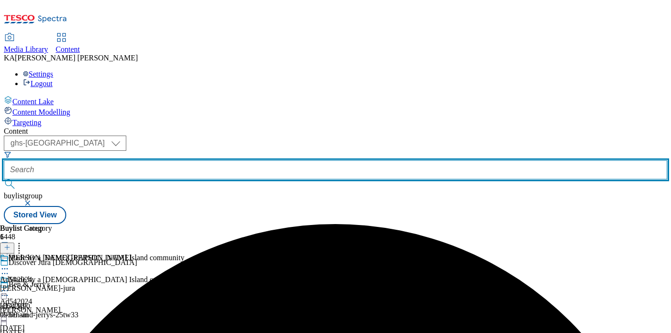
click at [217, 161] on input "text" at bounding box center [335, 170] width 663 height 19
paste input "mccain-gastro-chips-25tw33"
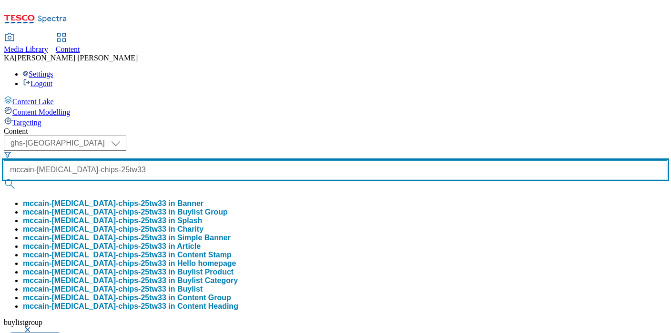
type input "mccain-gastro-chips-25tw33"
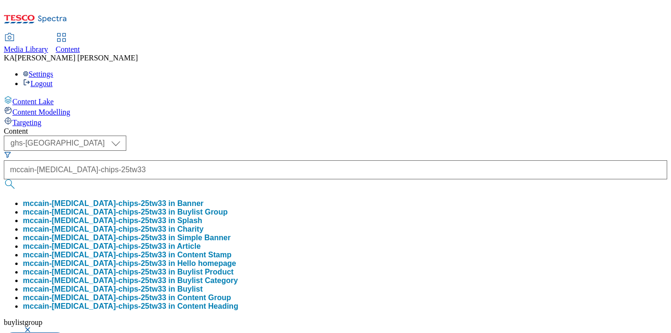
click at [228, 208] on button "mccain-gastro-chips-25tw33 in Buylist Group" at bounding box center [125, 212] width 205 height 9
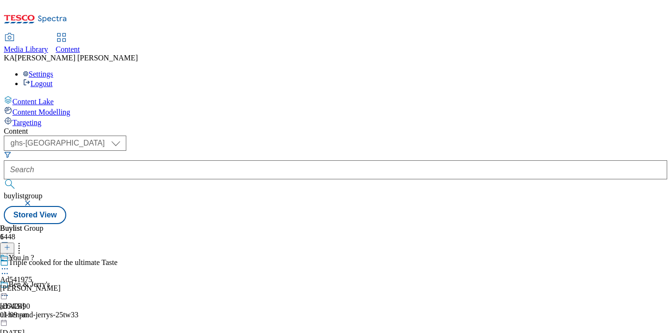
click at [10, 264] on icon at bounding box center [5, 269] width 10 height 10
click at [40, 286] on span "Edit" at bounding box center [35, 289] width 11 height 7
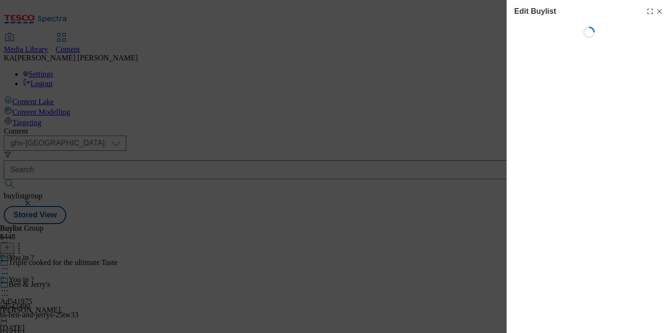
select select "tactical"
select select "supplier funded short term 1-3 weeks"
select select "dunnhumby"
select select "Banner"
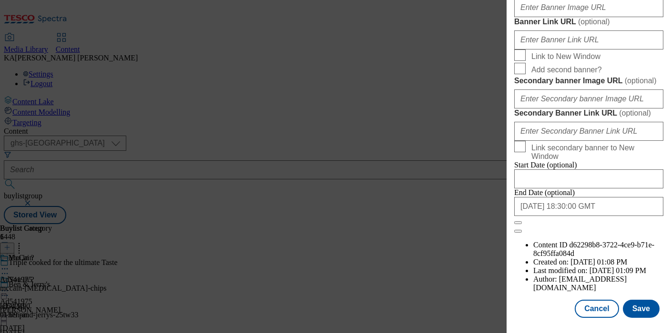
scroll to position [917, 0]
click at [528, 17] on input "Banner Image URL ( optional )" at bounding box center [588, 7] width 149 height 19
paste input "https://digitalcontent.api.tesco.com/v2/media/ghs-mktg/7f1a12e0-d21a-4d98-b4b0-…"
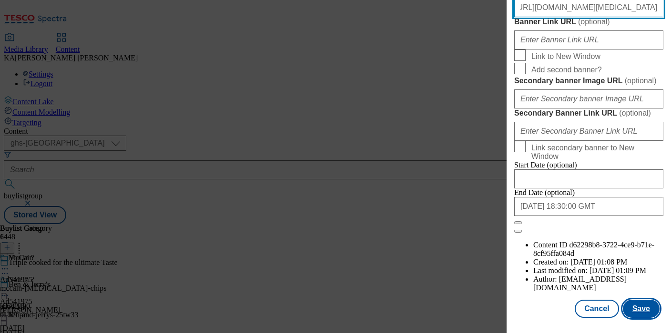
type input "https://digitalcontent.api.tesco.com/v2/media/ghs-mktg/7f1a12e0-d21a-4d98-b4b0-…"
click at [648, 305] on button "Save" at bounding box center [641, 309] width 37 height 18
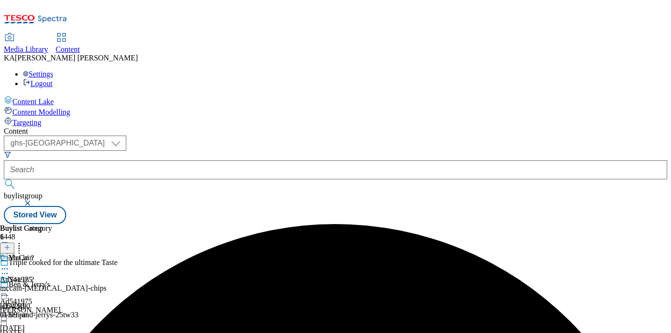
click at [10, 286] on icon at bounding box center [5, 291] width 10 height 10
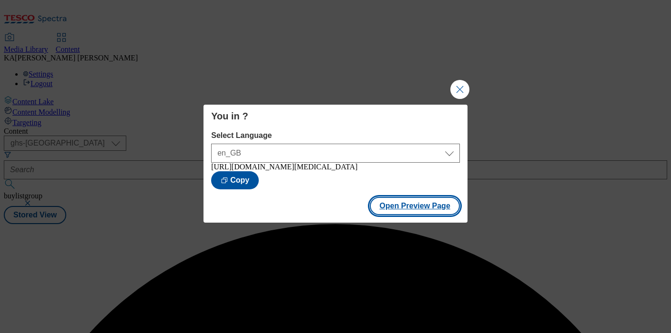
click at [419, 210] on button "Open Preview Page" at bounding box center [415, 206] width 90 height 18
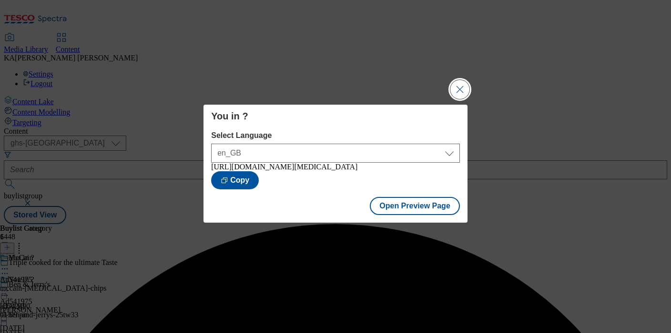
click at [461, 90] on button "Close Modal" at bounding box center [459, 89] width 19 height 19
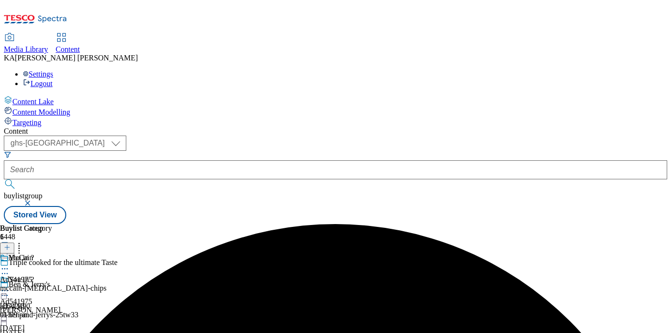
click at [10, 286] on icon at bounding box center [5, 291] width 10 height 10
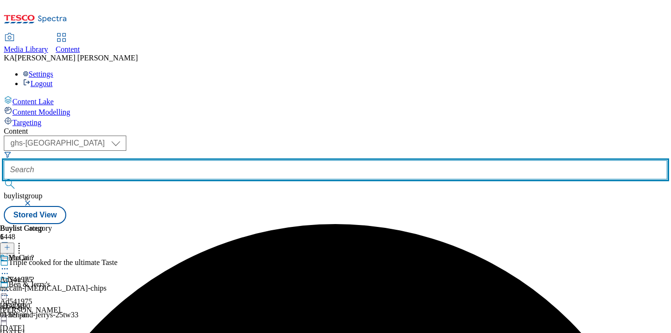
click at [240, 161] on input "text" at bounding box center [335, 170] width 663 height 19
paste input "ab-inbev-modelo-25tw33"
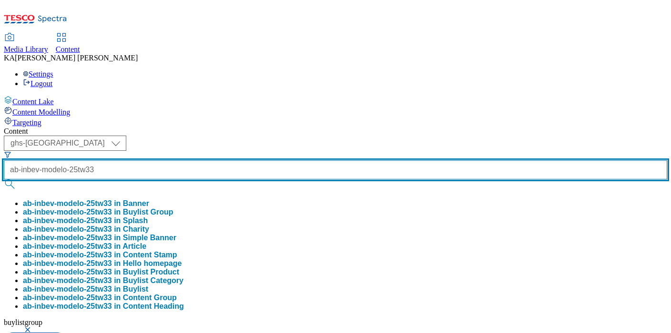
type input "ab-inbev-modelo-25tw33"
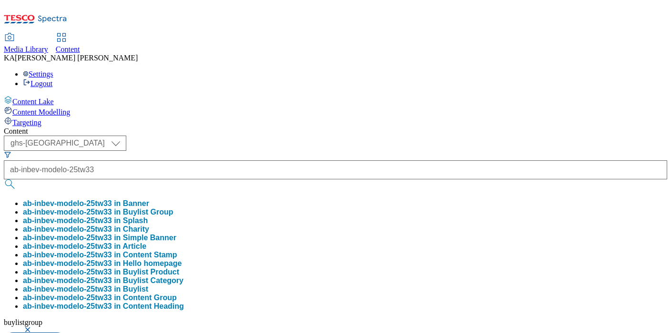
scroll to position [0, 0]
click at [173, 208] on button "ab-inbev-modelo-25tw33 in Buylist Group" at bounding box center [98, 212] width 151 height 9
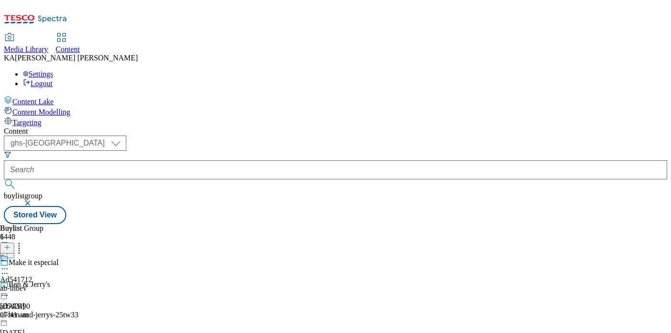
click at [10, 264] on icon at bounding box center [5, 269] width 10 height 10
click at [40, 286] on span "Edit" at bounding box center [35, 289] width 11 height 7
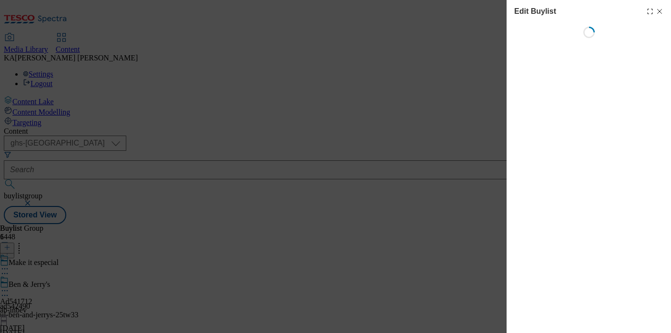
select select "tactical"
select select "supplier funded short term 1-3 weeks"
select select "dunnhumby"
select select "Banner"
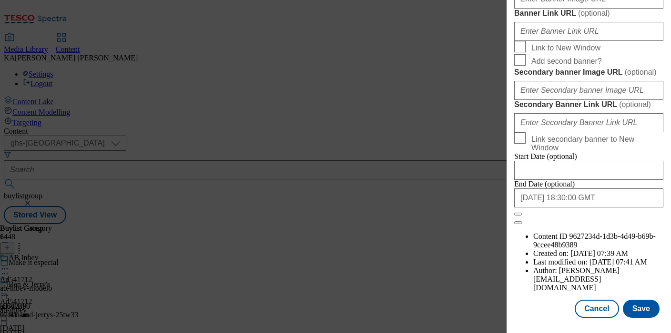
scroll to position [832, 0]
paste input "https://digitalcontent.api.tesco.com/v2/media/ghs-mktg/d385bb48-6381-4ba0-be19-…"
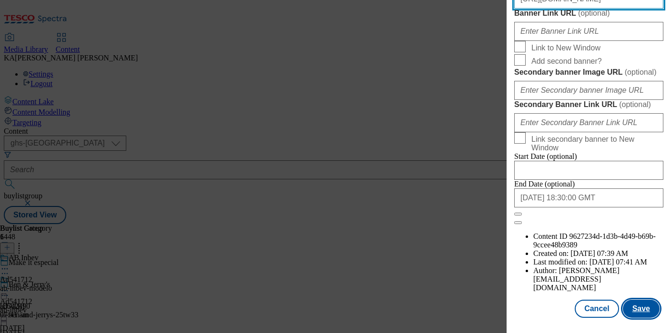
type input "https://digitalcontent.api.tesco.com/v2/media/ghs-mktg/d385bb48-6381-4ba0-be19-…"
click at [637, 307] on button "Save" at bounding box center [641, 309] width 37 height 18
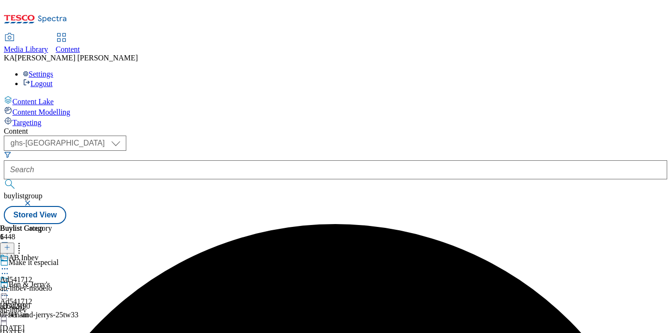
click at [10, 286] on icon at bounding box center [5, 291] width 10 height 10
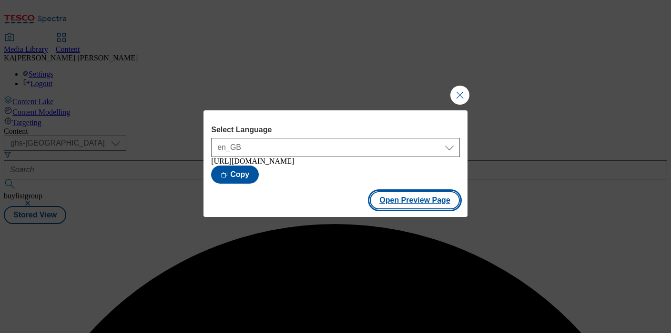
click at [385, 208] on button "Open Preview Page" at bounding box center [415, 201] width 90 height 18
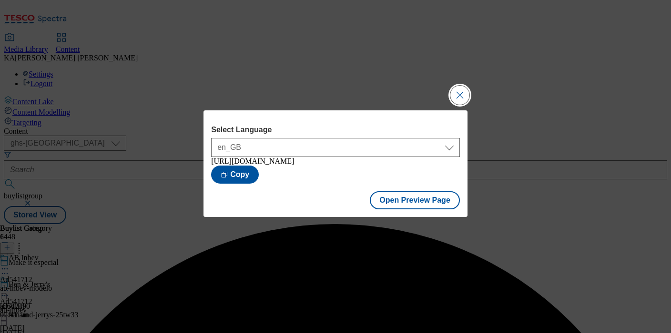
click at [457, 93] on button "Close Modal" at bounding box center [459, 95] width 19 height 19
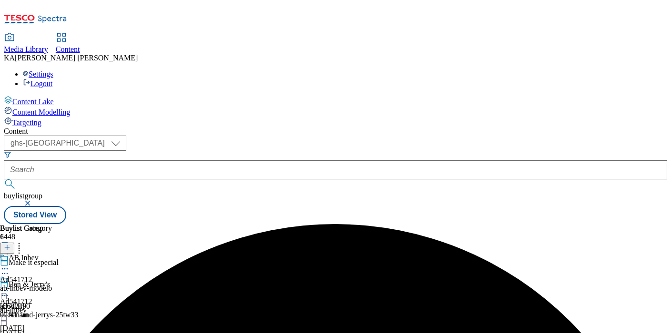
click at [10, 286] on icon at bounding box center [5, 291] width 10 height 10
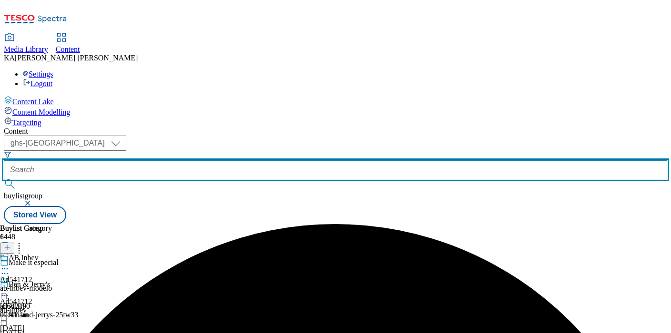
click at [221, 161] on input "text" at bounding box center [335, 170] width 663 height 19
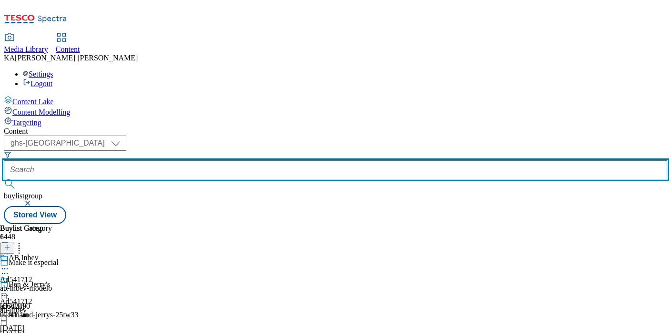
paste input "ul-ben-and-jerrys-25tw33"
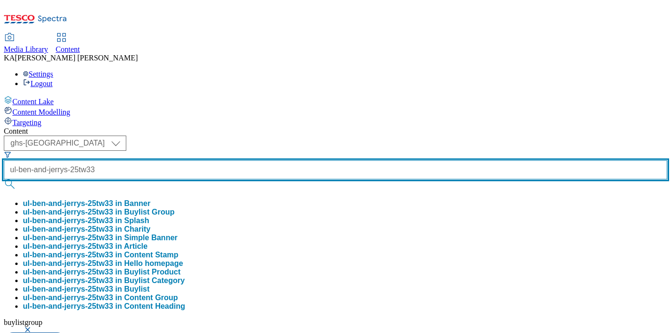
scroll to position [0, 9]
type input "ul-ben-and-jerrys-25tw33"
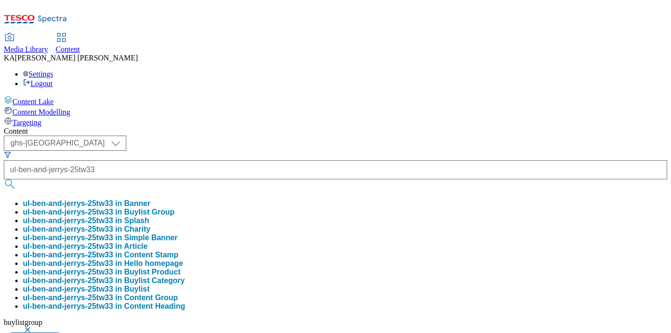
scroll to position [0, 0]
click at [174, 208] on button "ul-ben-and-jerrys-25tw33 in Buylist Group" at bounding box center [98, 212] width 151 height 9
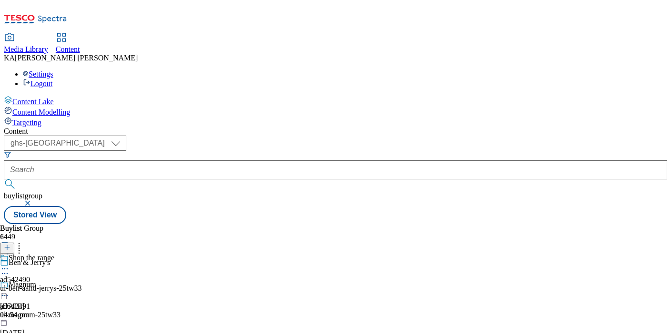
click at [10, 264] on icon at bounding box center [5, 269] width 10 height 10
click at [40, 286] on span "Edit" at bounding box center [35, 289] width 11 height 7
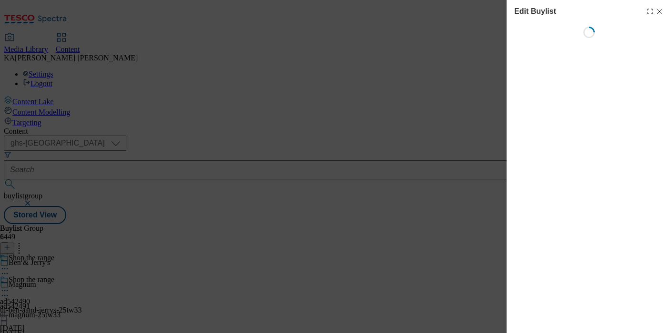
select select "tactical"
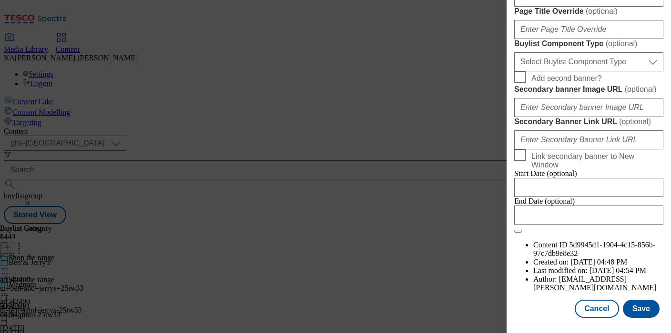
scroll to position [843, 0]
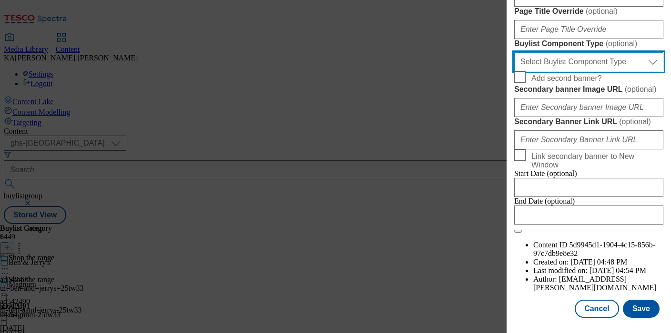
click at [539, 71] on select "Select Buylist Component Type Banner Competition Header Meal" at bounding box center [588, 61] width 149 height 19
select select "Banner"
click at [514, 71] on select "Select Buylist Component Type Banner Competition Header Meal" at bounding box center [588, 61] width 149 height 19
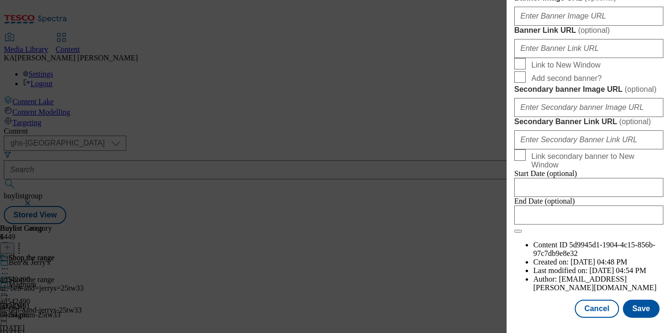
scroll to position [881, 0]
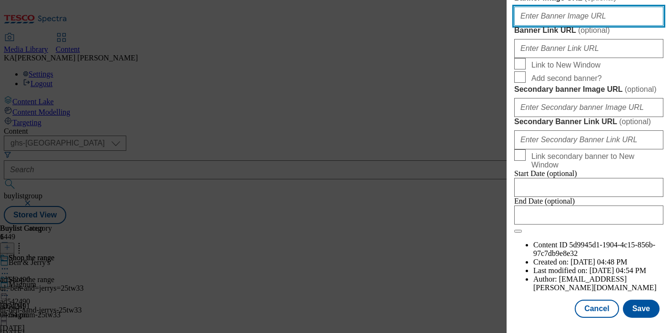
click at [540, 26] on input "Banner Image URL ( optional )" at bounding box center [588, 16] width 149 height 19
paste input "https://digitalcontent.api.tesco.com/v2/media/ghs-mktg/9da93e4c-ec21-44d0-a5b2-…"
type input "https://digitalcontent.api.tesco.com/v2/media/ghs-mktg/9da93e4c-ec21-44d0-a5b2-…"
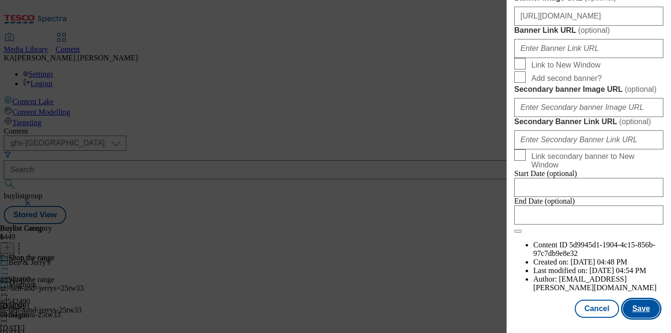
click at [644, 315] on button "Save" at bounding box center [641, 309] width 37 height 18
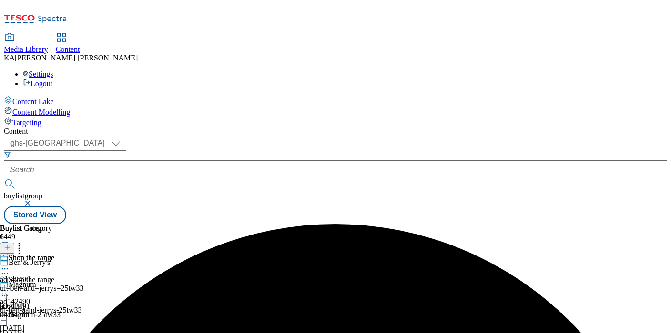
click at [10, 286] on icon at bounding box center [5, 291] width 10 height 10
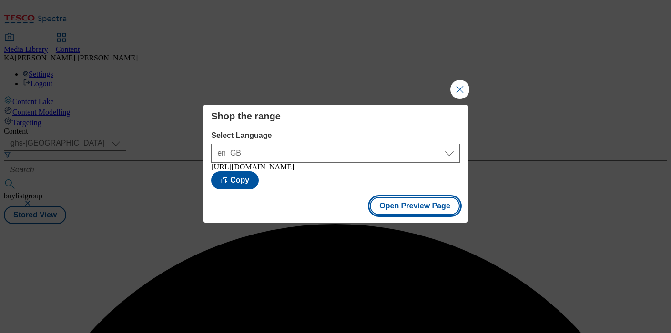
click at [398, 208] on button "Open Preview Page" at bounding box center [415, 206] width 90 height 18
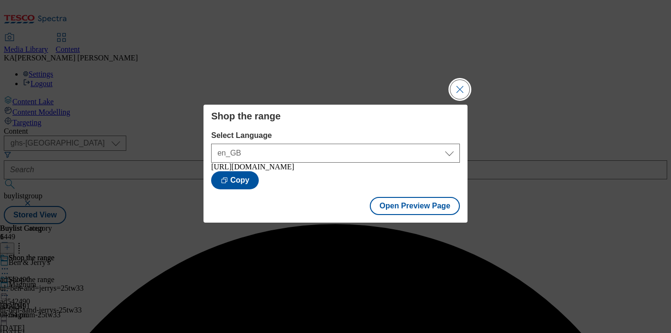
click at [464, 87] on button "Close Modal" at bounding box center [459, 89] width 19 height 19
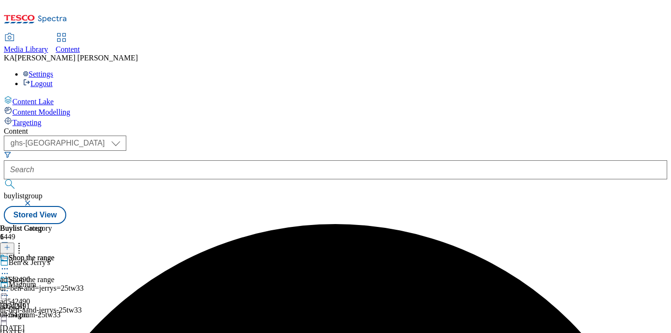
click at [10, 286] on icon at bounding box center [5, 291] width 10 height 10
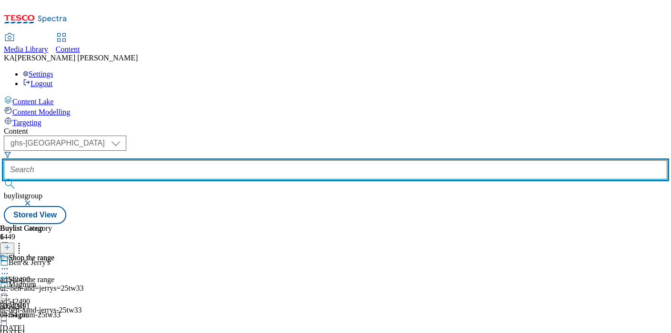
click at [224, 161] on input "text" at bounding box center [335, 170] width 663 height 19
paste input "carlsberg-poretti-25tw33"
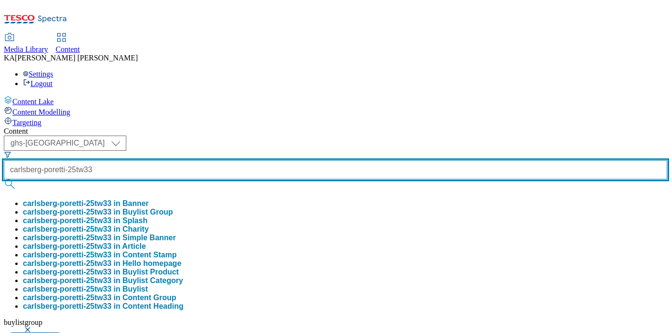
type input "carlsberg-poretti-25tw33"
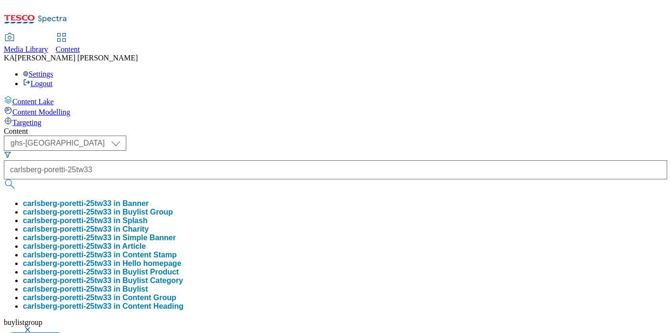
scroll to position [0, 0]
click at [173, 208] on button "carlsberg-poretti-25tw33 in Buylist Group" at bounding box center [98, 212] width 150 height 9
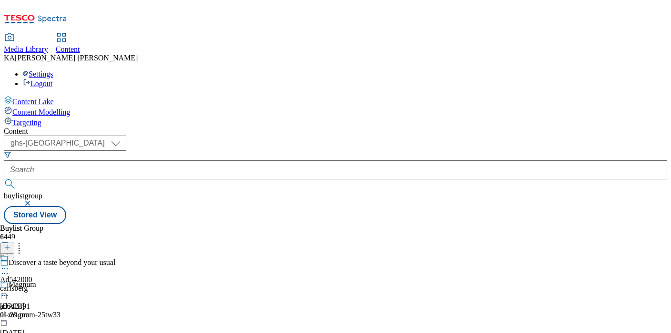
click at [10, 264] on icon at bounding box center [5, 269] width 10 height 10
click at [40, 286] on span "Edit" at bounding box center [35, 289] width 11 height 7
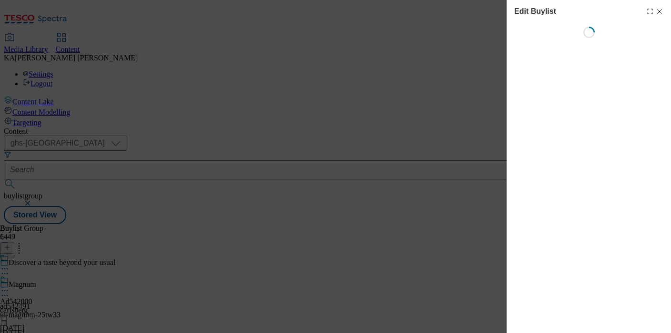
select select "tactical"
select select "supplier funded short term 1-3 weeks"
select select "dunnhumby"
select select "Banner"
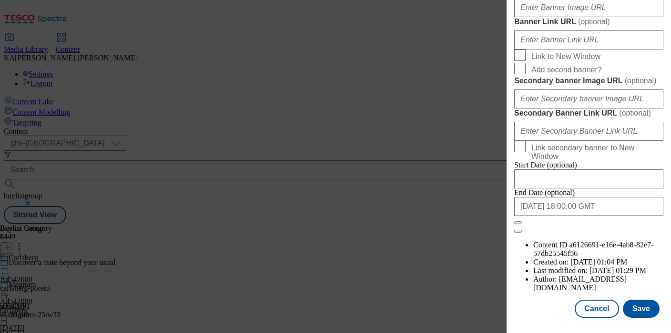
scroll to position [856, 0]
click at [542, 17] on input "Banner Image URL ( optional )" at bounding box center [588, 7] width 149 height 19
paste input "https://digitalcontent.api.tesco.com/v2/media/ghs-mktg/bd914d3c-ad0b-4864-b7da-…"
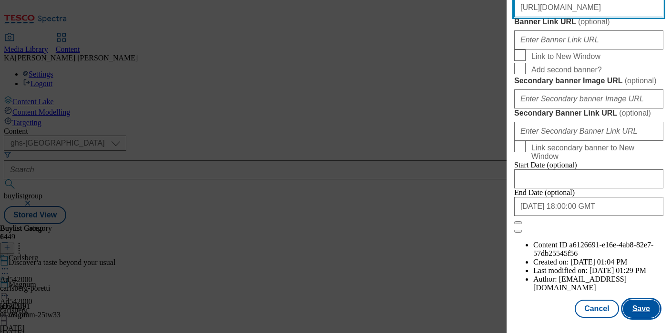
type input "https://digitalcontent.api.tesco.com/v2/media/ghs-mktg/bd914d3c-ad0b-4864-b7da-…"
click at [642, 313] on button "Save" at bounding box center [641, 309] width 37 height 18
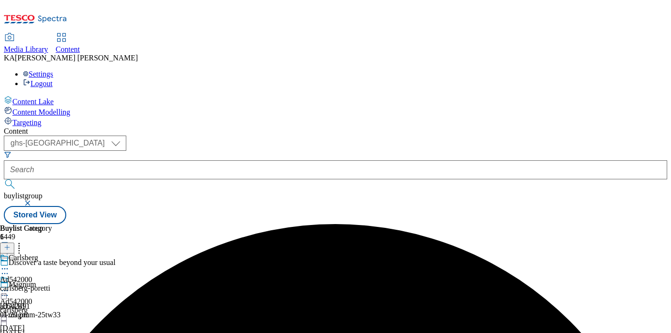
click at [10, 286] on icon at bounding box center [5, 291] width 10 height 10
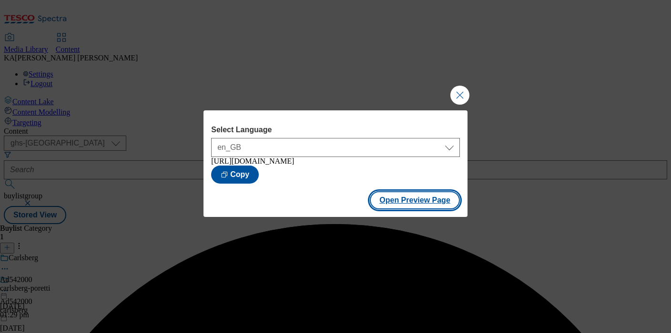
click at [387, 210] on button "Open Preview Page" at bounding box center [415, 201] width 90 height 18
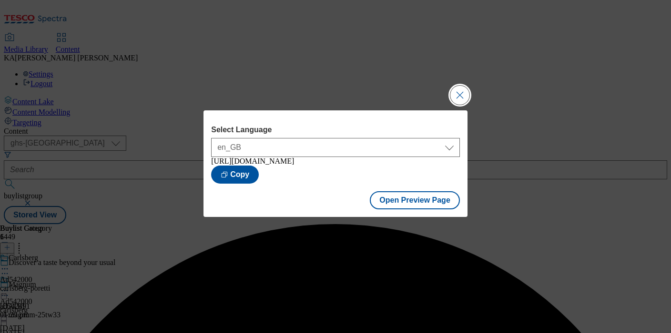
click at [461, 89] on button "Close Modal" at bounding box center [459, 95] width 19 height 19
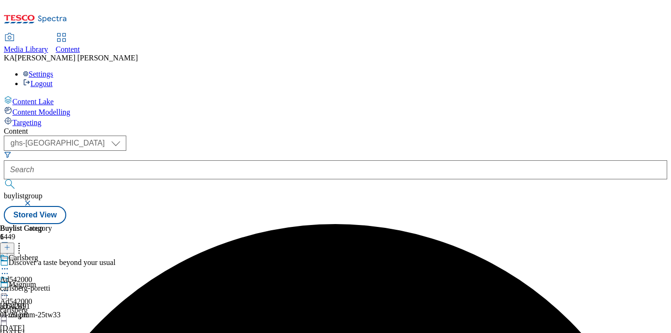
click at [10, 286] on icon at bounding box center [5, 291] width 10 height 10
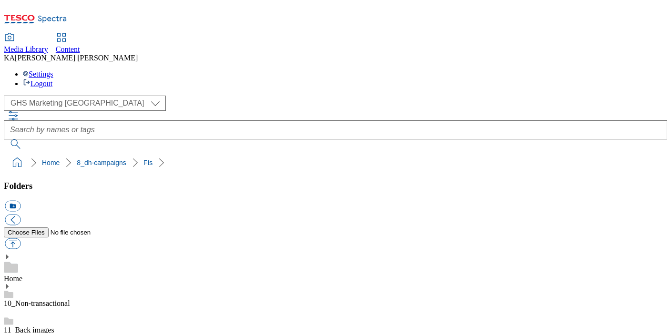
scroll to position [199, 0]
click at [20, 239] on button "button" at bounding box center [13, 244] width 16 height 11
type input "C:\fakepath\1759414678818-CCP_Desktop.jpg"
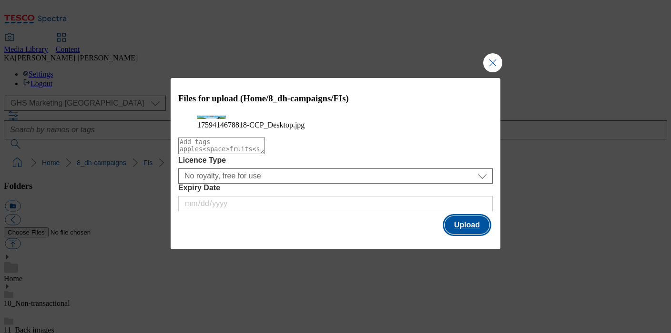
click at [458, 234] on button "Upload" at bounding box center [466, 225] width 45 height 18
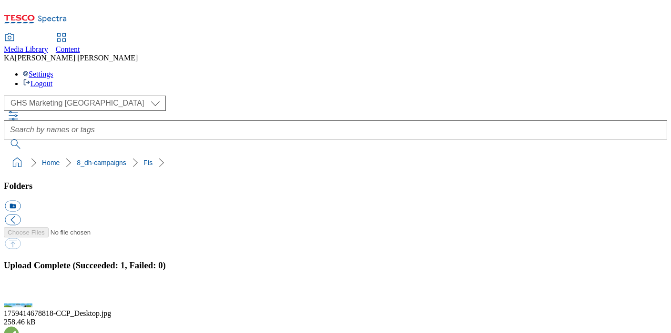
click at [19, 291] on button "button" at bounding box center [12, 295] width 14 height 9
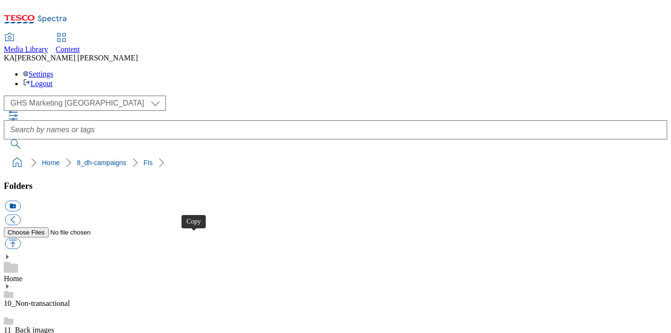
click at [20, 239] on button "button" at bounding box center [13, 244] width 16 height 11
type input "C:\fakepath\1759414356276-CCP_BLH.jpg"
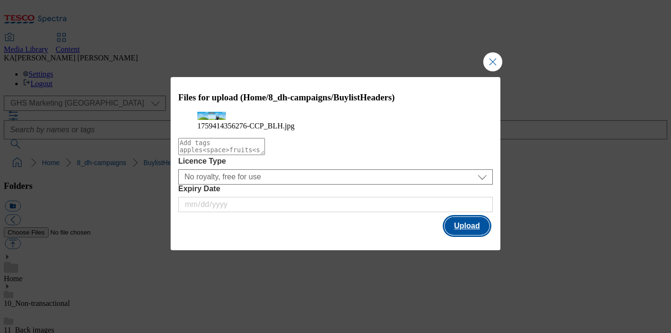
click at [462, 232] on button "Upload" at bounding box center [466, 226] width 45 height 18
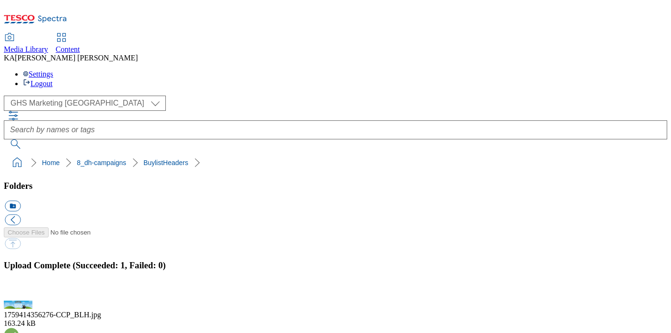
click at [19, 291] on button "button" at bounding box center [12, 295] width 14 height 9
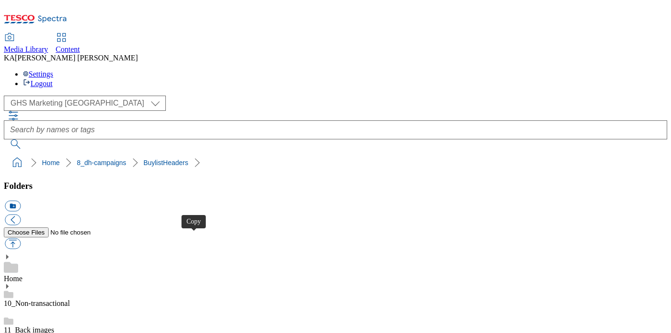
click at [20, 239] on button "button" at bounding box center [13, 244] width 16 height 11
type input "C:\fakepath\1759478312199-ad542000_Poretti_LegoBrand_H_1184x333_V2.jpg"
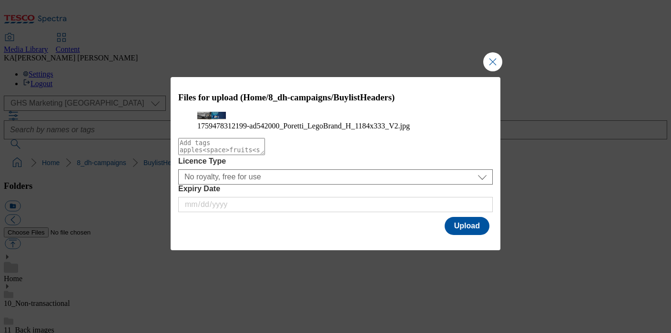
click at [457, 237] on div "Files for upload (Home/8_dh-campaigns/BuylistHeaders) 1759478312199-ad542000_Po…" at bounding box center [336, 157] width 330 height 160
click at [459, 235] on button "Upload" at bounding box center [466, 226] width 45 height 18
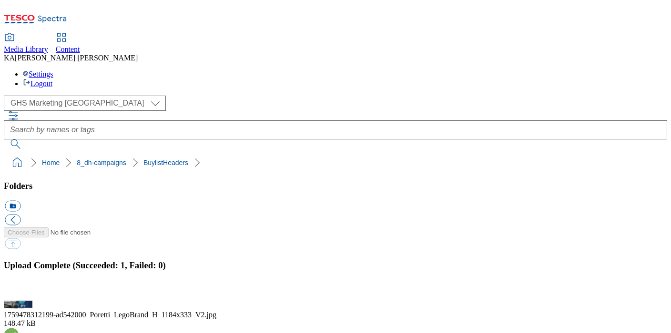
click at [19, 291] on button "button" at bounding box center [12, 295] width 14 height 9
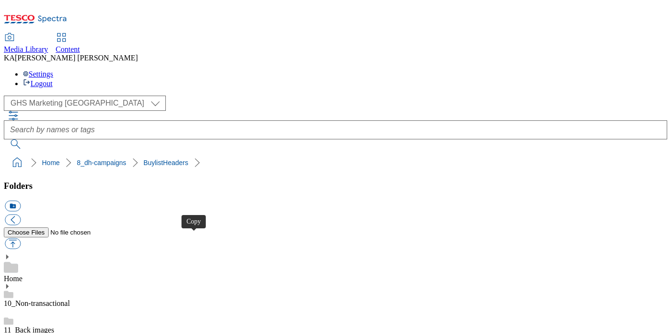
click at [20, 239] on button "button" at bounding box center [13, 244] width 16 height 11
type input "C:\fakepath\1759482970416-ad541222_London_Pride_LegoBrand_2560x320_V2.jpg"
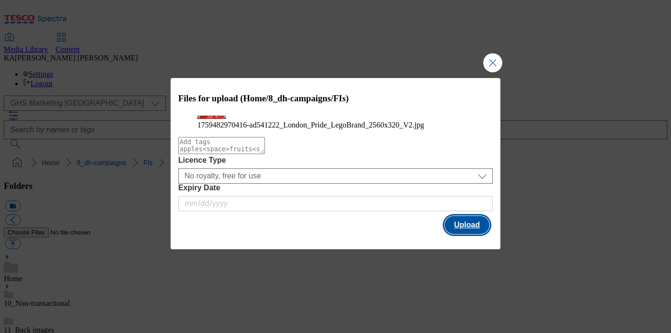
click at [457, 234] on button "Upload" at bounding box center [466, 225] width 45 height 18
